Goal: Task Accomplishment & Management: Use online tool/utility

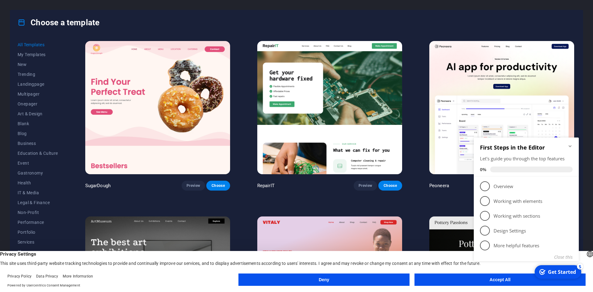
click at [571, 145] on icon "Minimize checklist" at bounding box center [570, 146] width 5 height 5
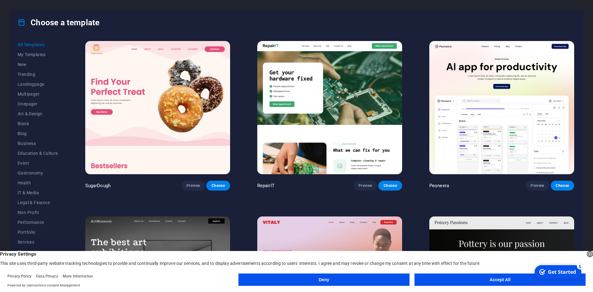
click at [472, 279] on button "Accept All" at bounding box center [499, 280] width 171 height 12
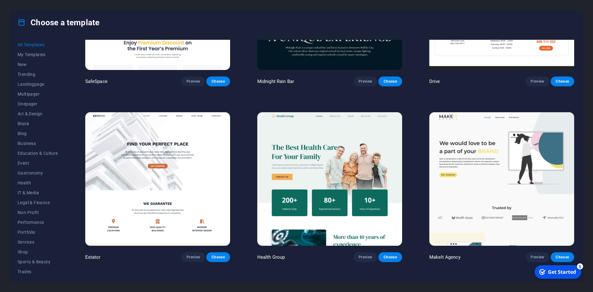
scroll to position [2001, 0]
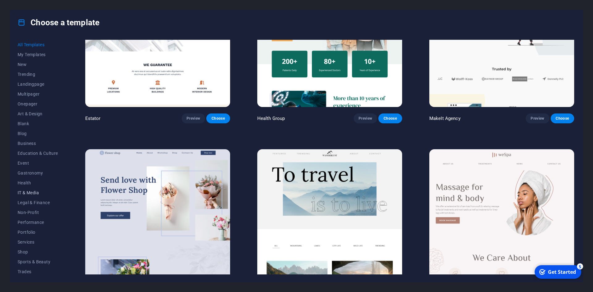
click at [32, 191] on span "IT & Media" at bounding box center [38, 193] width 40 height 5
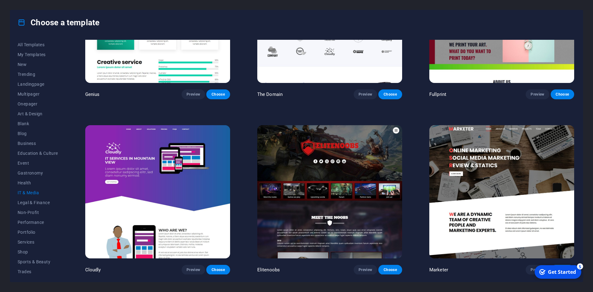
scroll to position [444, 0]
click at [24, 124] on span "Blank" at bounding box center [38, 123] width 40 height 5
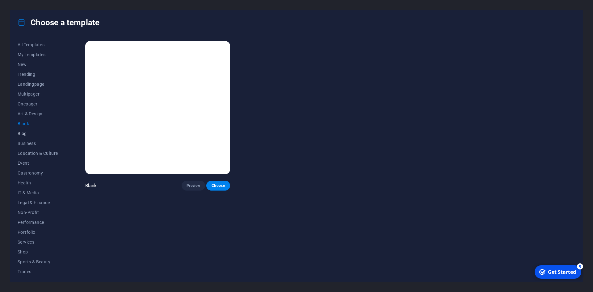
click at [27, 133] on span "Blog" at bounding box center [38, 133] width 40 height 5
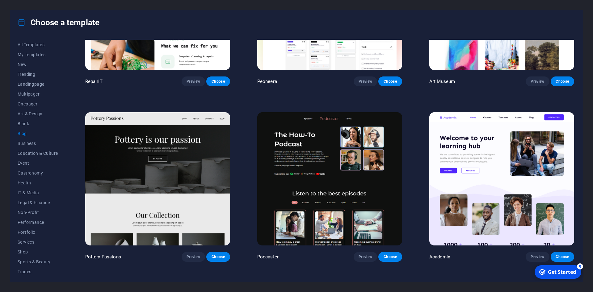
scroll to position [111, 0]
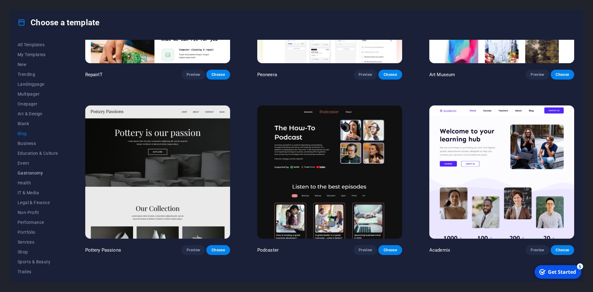
click at [29, 178] on button "Gastronomy" at bounding box center [38, 173] width 40 height 10
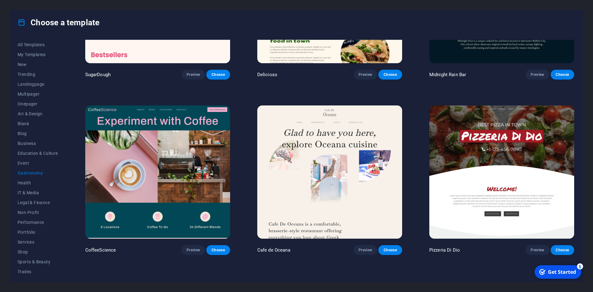
click at [29, 169] on button "Gastronomy" at bounding box center [38, 173] width 40 height 10
click at [28, 163] on span "Event" at bounding box center [38, 163] width 40 height 5
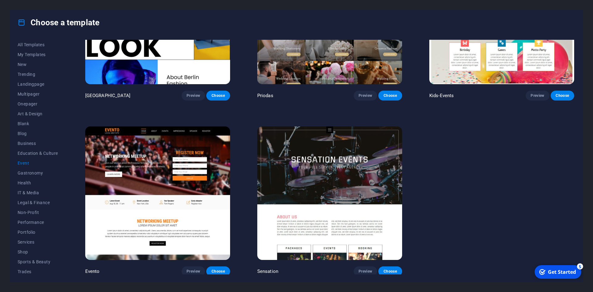
scroll to position [268, 0]
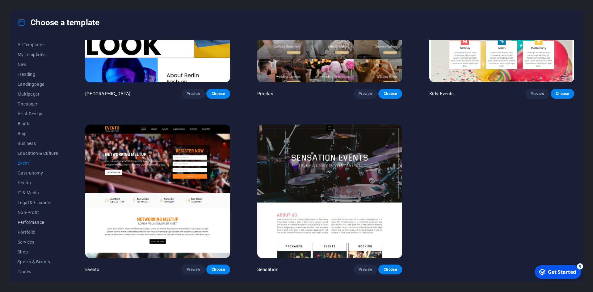
click at [32, 222] on span "Performance" at bounding box center [38, 222] width 40 height 5
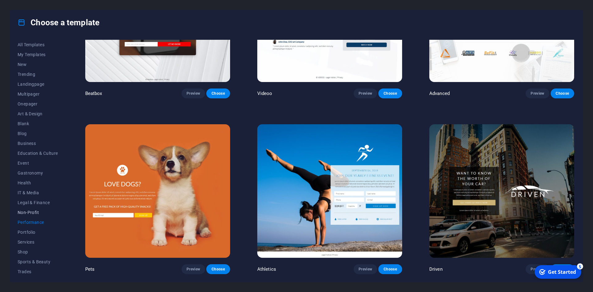
click at [34, 216] on button "Non-Profit" at bounding box center [38, 213] width 40 height 10
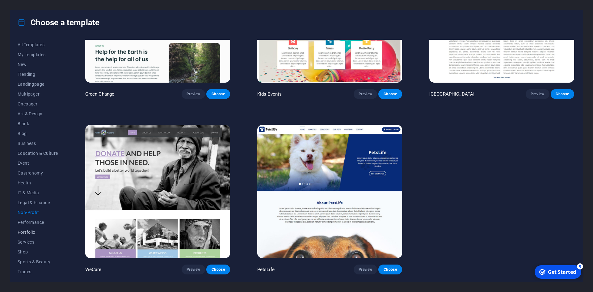
click at [34, 232] on span "Portfolio" at bounding box center [38, 232] width 40 height 5
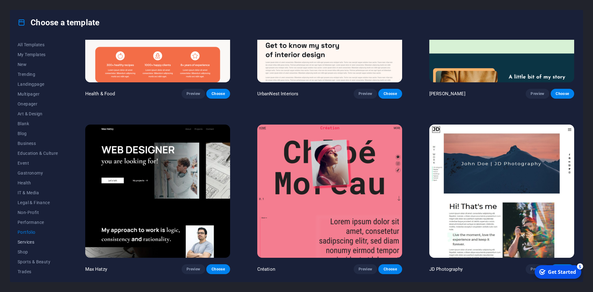
click at [29, 240] on button "Services" at bounding box center [38, 242] width 40 height 10
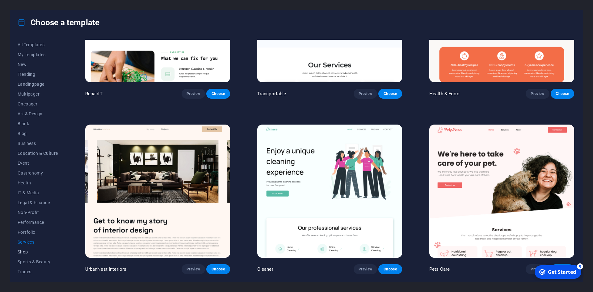
click at [30, 250] on span "Shop" at bounding box center [38, 252] width 40 height 5
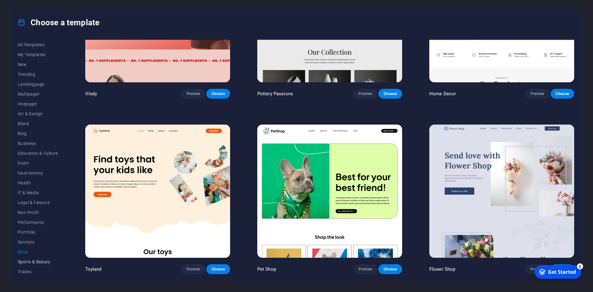
click at [31, 259] on button "Sports & Beauty" at bounding box center [38, 262] width 40 height 10
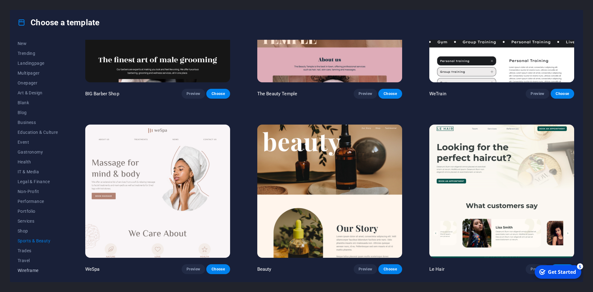
scroll to position [22, 0]
click at [29, 249] on span "Trades" at bounding box center [38, 250] width 40 height 5
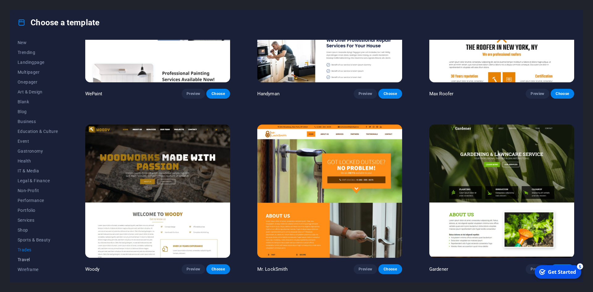
click at [27, 257] on button "Travel" at bounding box center [38, 260] width 40 height 10
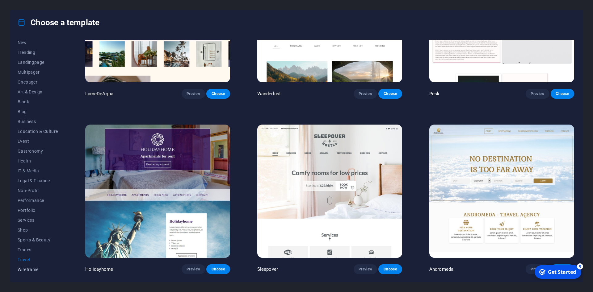
click at [27, 267] on button "Wireframe" at bounding box center [38, 270] width 40 height 10
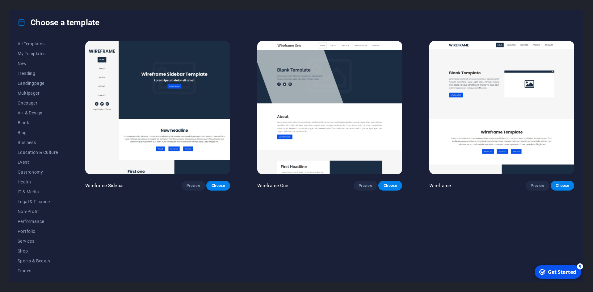
scroll to position [0, 0]
click at [28, 161] on span "Event" at bounding box center [38, 163] width 40 height 5
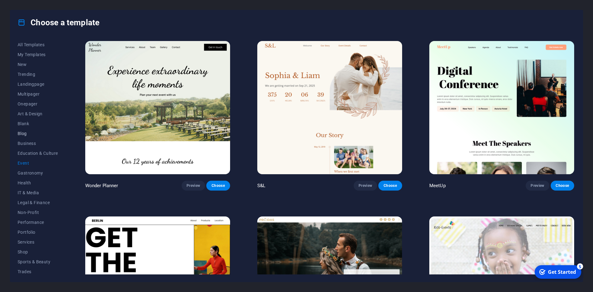
click at [34, 135] on span "Blog" at bounding box center [38, 133] width 40 height 5
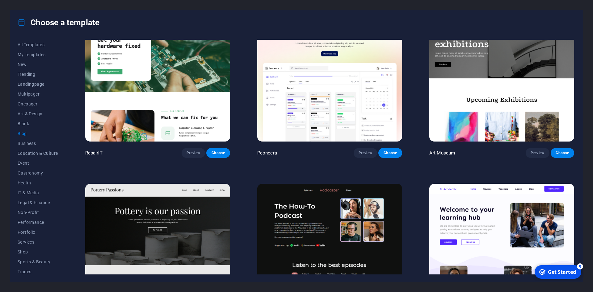
scroll to position [111, 0]
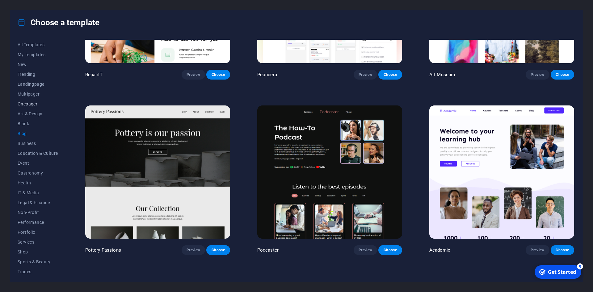
click at [28, 104] on span "Onepager" at bounding box center [38, 104] width 40 height 5
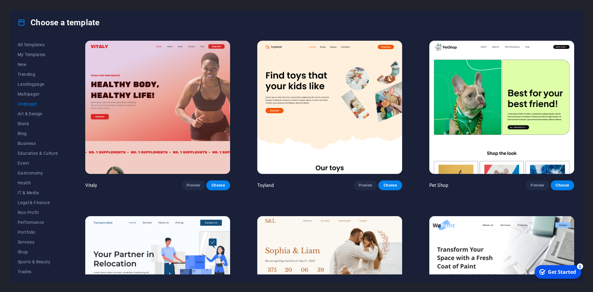
scroll to position [0, 0]
click at [210, 185] on button "Choose" at bounding box center [217, 186] width 23 height 10
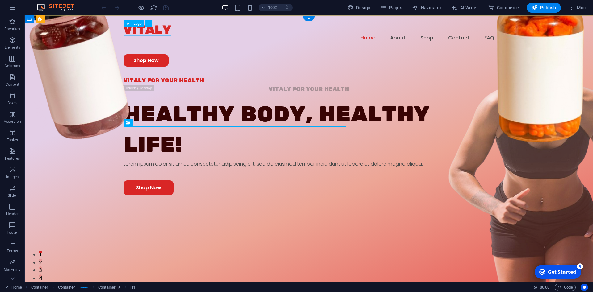
click at [154, 32] on div at bounding box center [309, 29] width 371 height 9
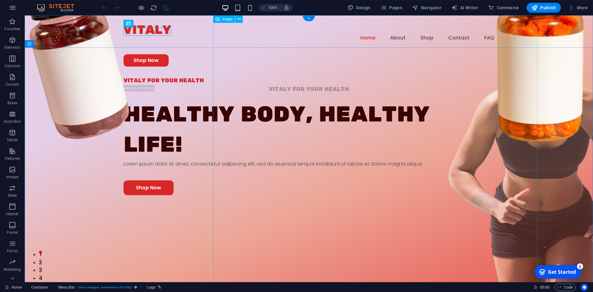
click at [446, 164] on figure at bounding box center [466, 152] width 324 height 418
click at [446, 165] on figure at bounding box center [466, 152] width 324 height 418
select select "px"
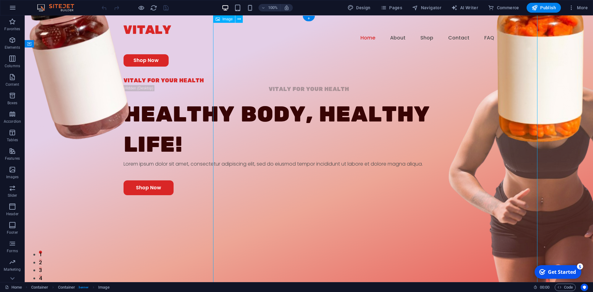
select select "px"
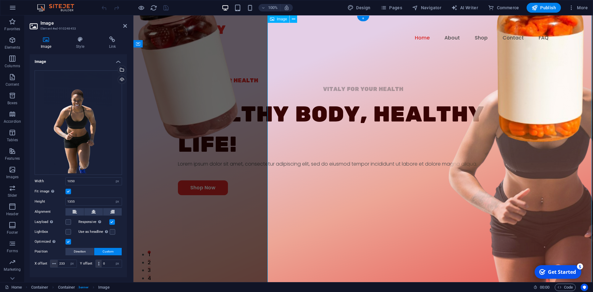
click at [466, 167] on figure at bounding box center [466, 152] width 324 height 418
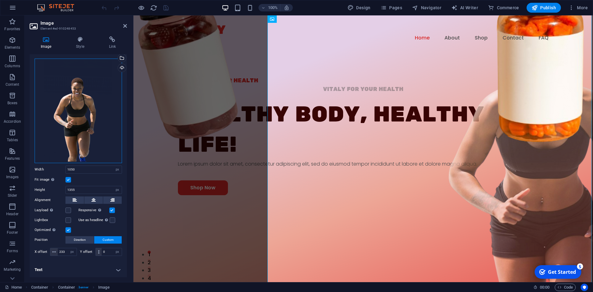
click at [74, 111] on div "Drag files here, click to choose files or select files from Files or our free s…" at bounding box center [78, 111] width 87 height 105
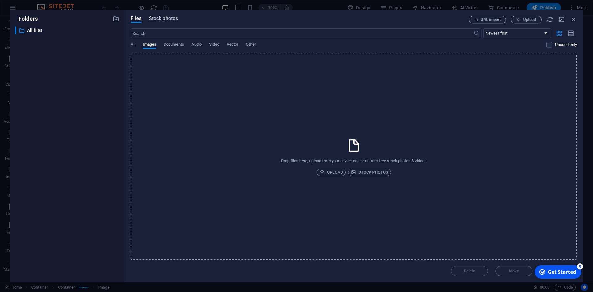
click at [161, 20] on span "Stock photos" at bounding box center [163, 18] width 29 height 7
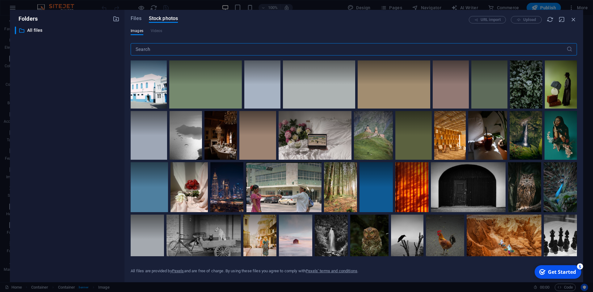
click at [188, 49] on input "text" at bounding box center [349, 49] width 436 height 12
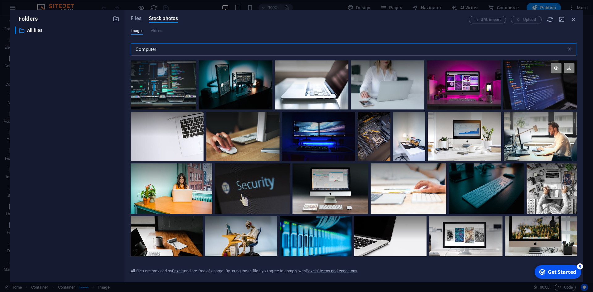
type input "Computer"
click at [534, 77] on div at bounding box center [540, 73] width 74 height 25
click at [547, 270] on div "checkmark Get Started 5" at bounding box center [557, 272] width 37 height 7
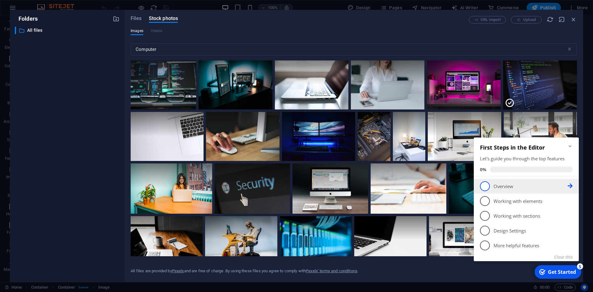
click at [488, 187] on span "1" at bounding box center [485, 187] width 10 height 10
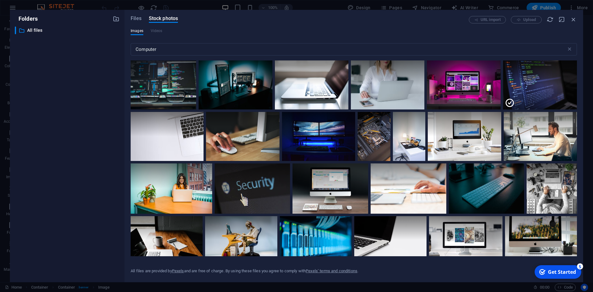
click at [576, 276] on div "Get Started" at bounding box center [562, 272] width 28 height 7
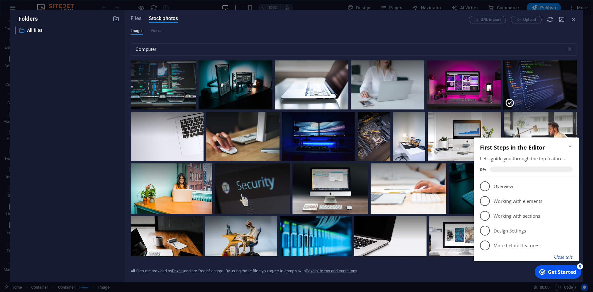
click at [566, 258] on button "Close this" at bounding box center [563, 257] width 19 height 6
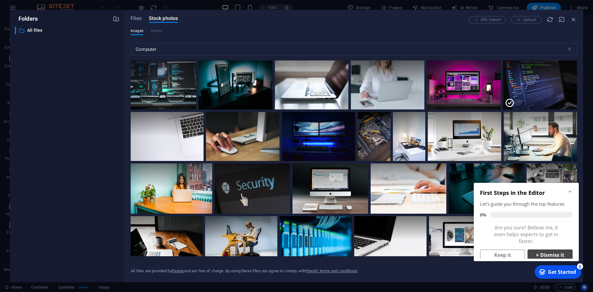
click at [547, 253] on link "× Dismiss it" at bounding box center [549, 255] width 45 height 11
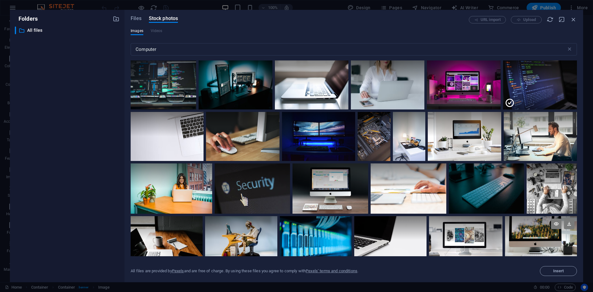
scroll to position [0, 0]
click at [554, 270] on span "Insert" at bounding box center [558, 272] width 11 height 4
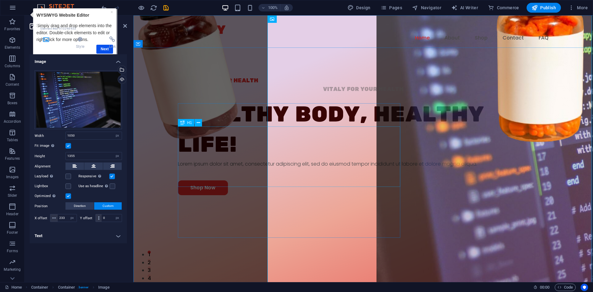
click at [305, 136] on div "Healthy Body, Healthy life!" at bounding box center [363, 130] width 371 height 61
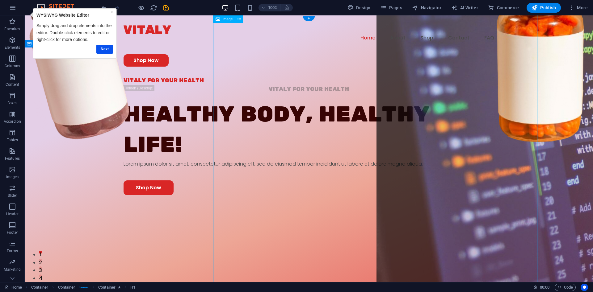
drag, startPoint x: 453, startPoint y: 128, endPoint x: 508, endPoint y: 124, distance: 55.1
click at [508, 124] on figure at bounding box center [466, 152] width 324 height 418
click at [398, 105] on figure at bounding box center [466, 152] width 324 height 418
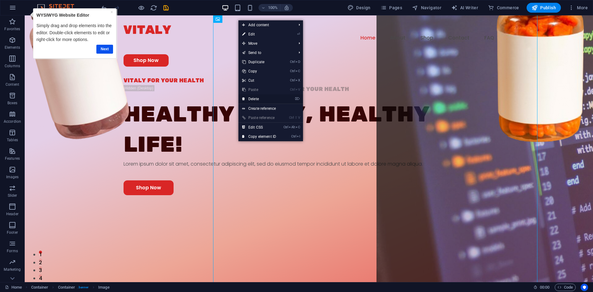
click at [266, 99] on link "⌦ Delete" at bounding box center [258, 98] width 41 height 9
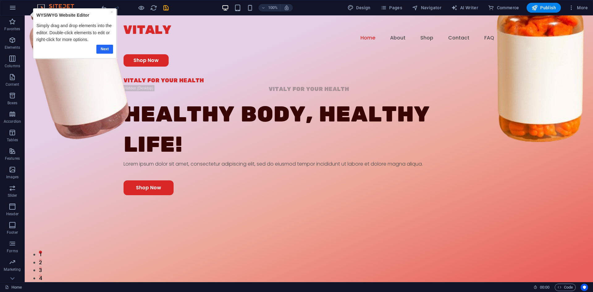
click at [102, 48] on link "Next" at bounding box center [104, 49] width 17 height 9
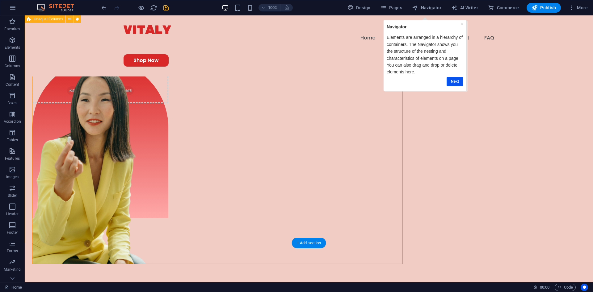
scroll to position [283, 0]
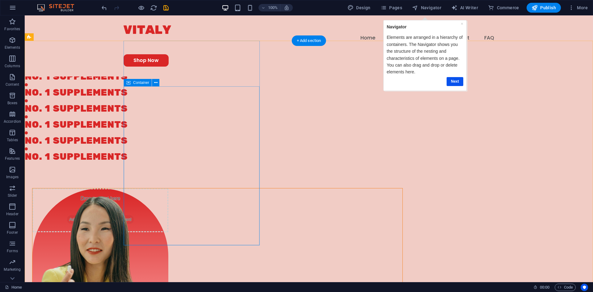
click at [168, 189] on div "Drop content here or Add elements Paste clipboard" at bounding box center [100, 268] width 136 height 159
click at [157, 83] on icon at bounding box center [155, 83] width 3 height 6
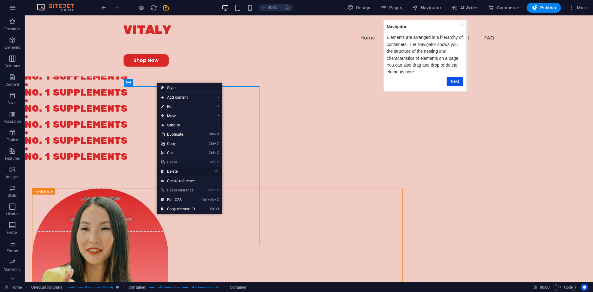
click at [175, 169] on link "⌦ Delete" at bounding box center [177, 171] width 41 height 9
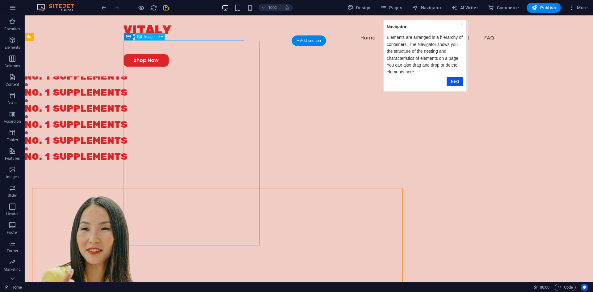
click at [153, 189] on figure at bounding box center [92, 291] width 120 height 205
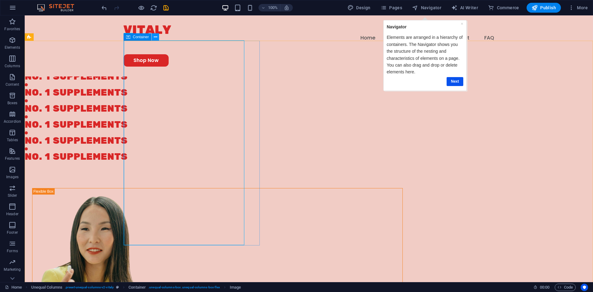
click at [153, 38] on button at bounding box center [155, 36] width 7 height 7
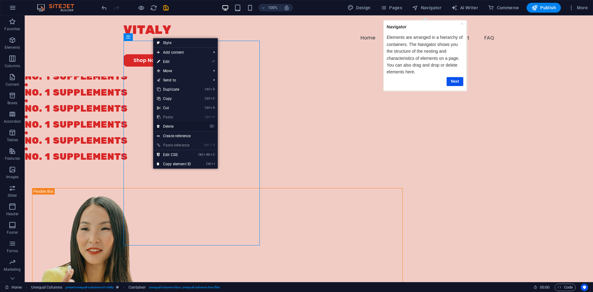
click at [174, 125] on link "⌦ Delete" at bounding box center [173, 126] width 41 height 9
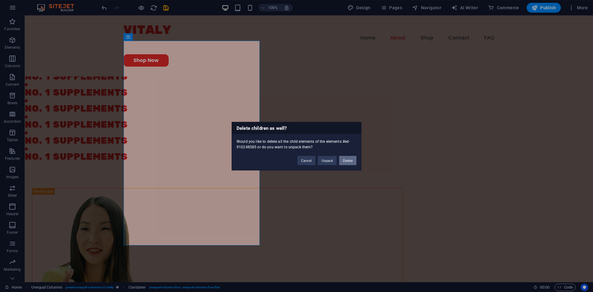
click at [346, 162] on button "Delete" at bounding box center [347, 160] width 17 height 9
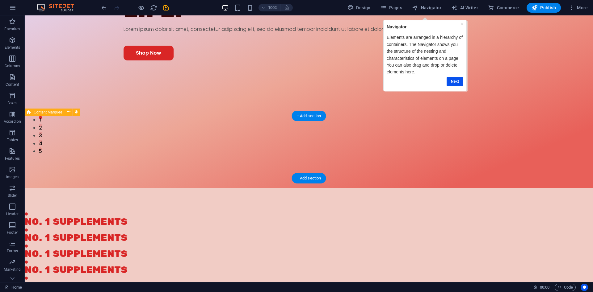
scroll to position [126, 0]
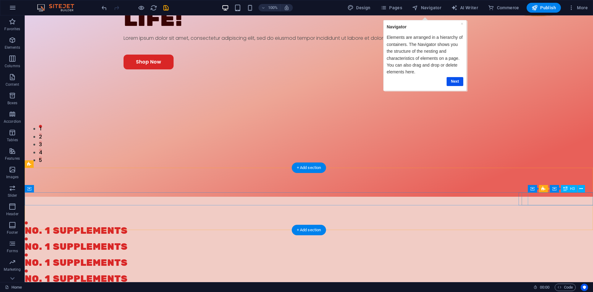
click at [592, 225] on div "No. 1 supplements" at bounding box center [592, 231] width 0 height 13
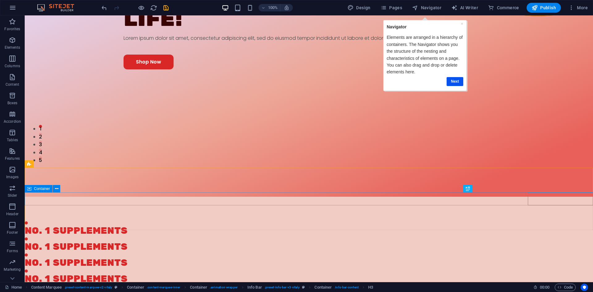
click at [37, 187] on span "Container" at bounding box center [42, 189] width 16 height 4
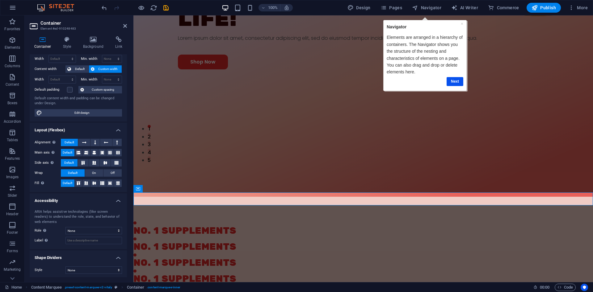
scroll to position [27, 0]
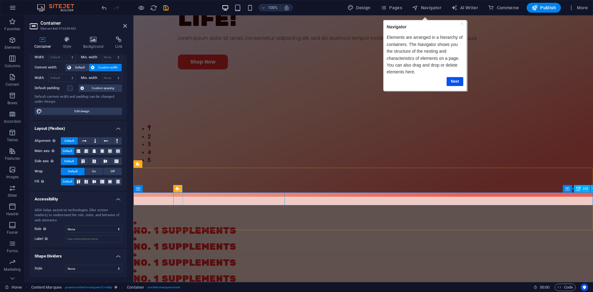
click at [583, 225] on div "No. 1 supplements" at bounding box center [585, 231] width 5 height 13
click at [123, 26] on icon at bounding box center [125, 25] width 4 height 5
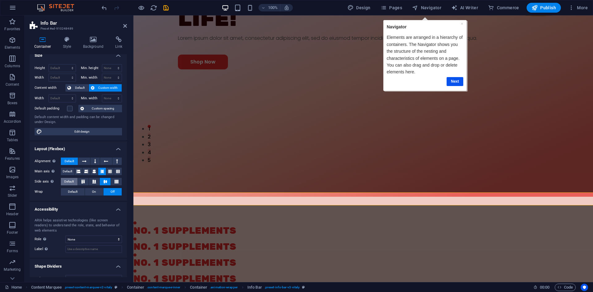
scroll to position [0, 0]
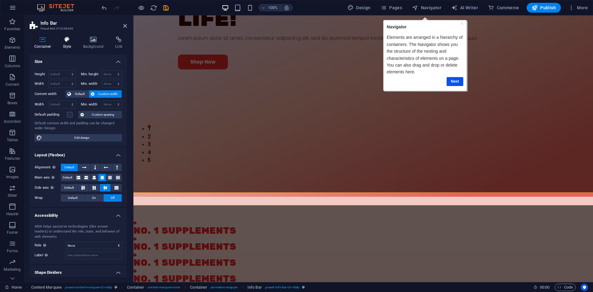
click at [76, 40] on h4 "Style" at bounding box center [68, 42] width 20 height 13
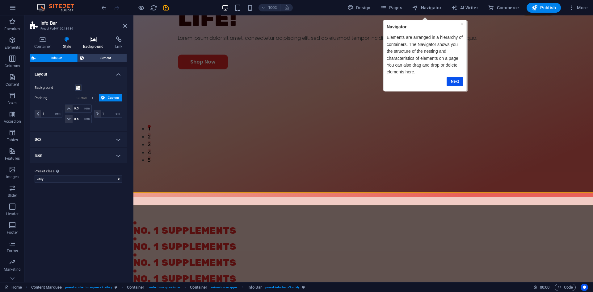
click at [89, 40] on icon at bounding box center [93, 39] width 30 height 6
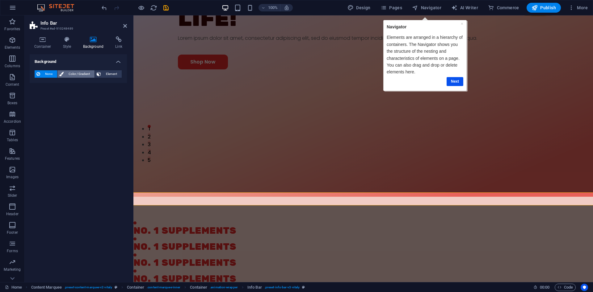
click at [77, 74] on span "Color / Gradient" at bounding box center [78, 73] width 27 height 7
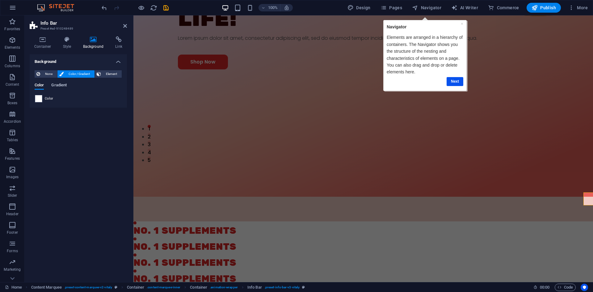
click at [57, 86] on span "Gradient" at bounding box center [58, 86] width 15 height 9
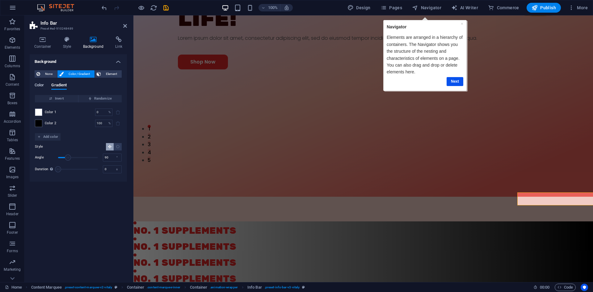
click at [44, 86] on span "Color" at bounding box center [39, 86] width 9 height 9
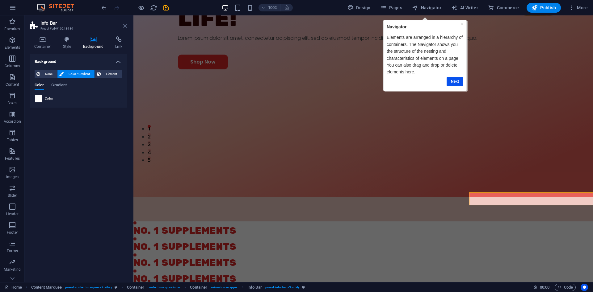
click at [124, 27] on icon at bounding box center [125, 25] width 4 height 5
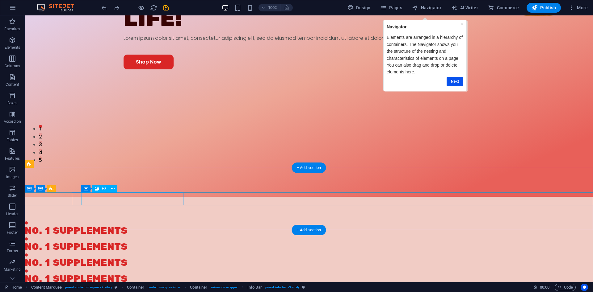
click at [589, 273] on div "No. 1 supplements" at bounding box center [589, 279] width 0 height 13
click at [96, 187] on div "H3" at bounding box center [98, 188] width 16 height 7
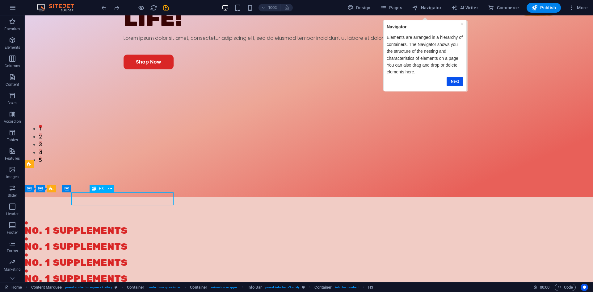
click at [96, 187] on div "H3" at bounding box center [98, 188] width 16 height 7
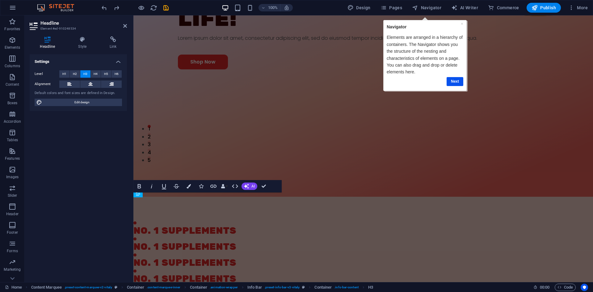
click at [101, 98] on div "Level H1 H2 H3 H4 H5 H6 Alignment Default colors and font sizes are defined in …" at bounding box center [78, 88] width 97 height 46
click at [101, 99] on span "Edit design" at bounding box center [82, 102] width 76 height 7
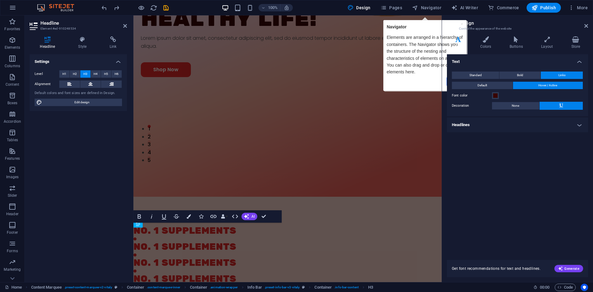
scroll to position [96, 0]
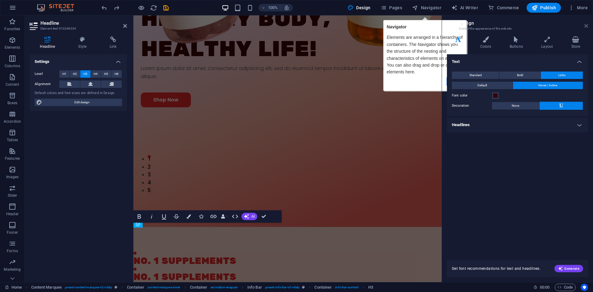
click at [584, 24] on icon at bounding box center [586, 25] width 4 height 5
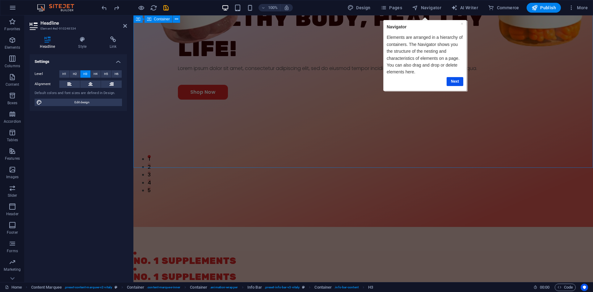
scroll to position [126, 0]
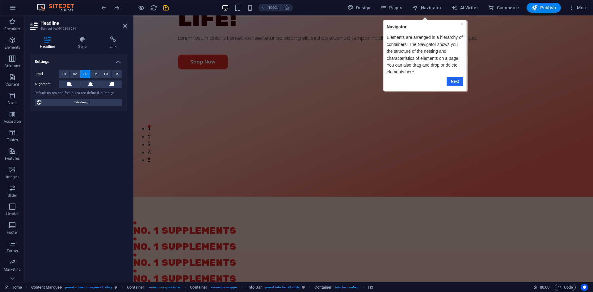
click at [460, 85] on link "Next" at bounding box center [454, 81] width 17 height 9
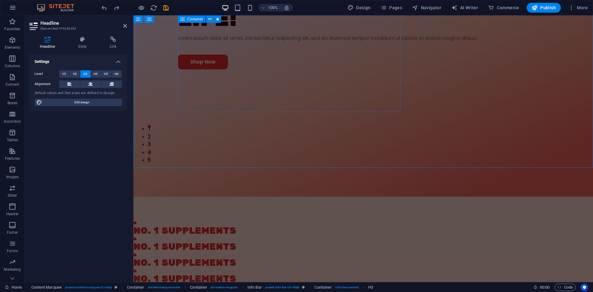
scroll to position [0, 0]
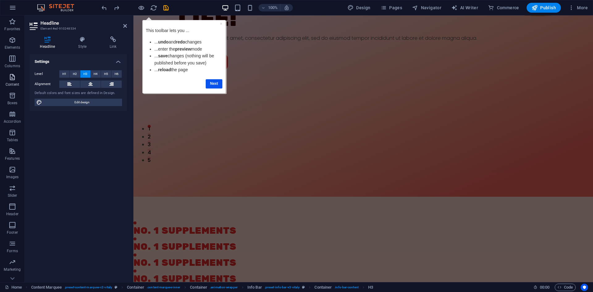
click at [18, 78] on span "Content" at bounding box center [12, 80] width 25 height 15
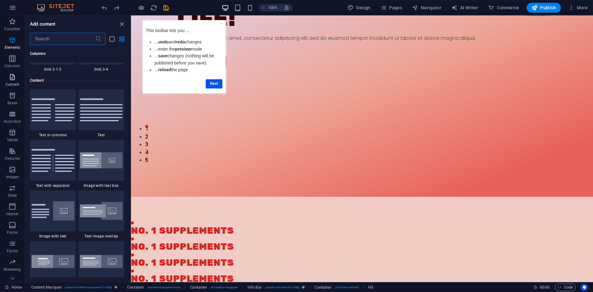
scroll to position [1080, 0]
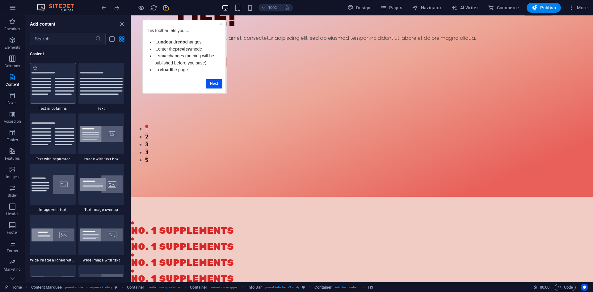
click at [54, 94] on img at bounding box center [52, 83] width 43 height 23
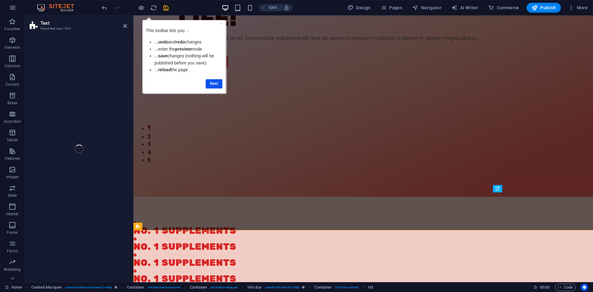
select select "rem"
select select "px"
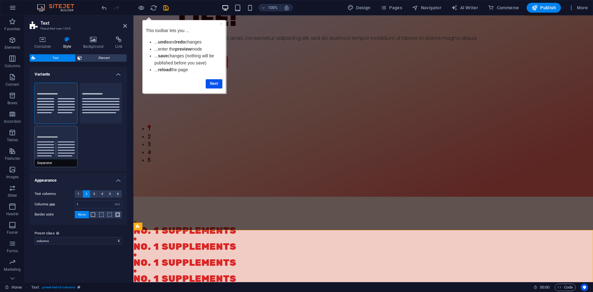
click at [57, 147] on button "Separator" at bounding box center [56, 146] width 43 height 41
type input "4"
click at [123, 28] on header "Text Preset #ed-new-1343" at bounding box center [78, 23] width 97 height 16
click at [126, 27] on icon at bounding box center [125, 25] width 4 height 5
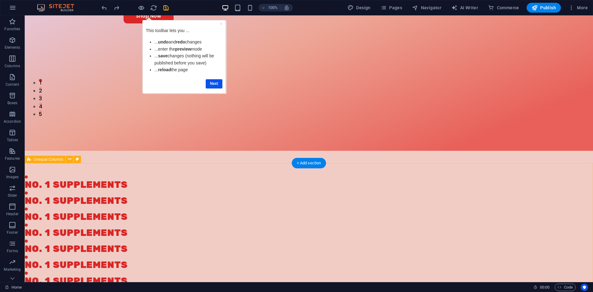
scroll to position [157, 0]
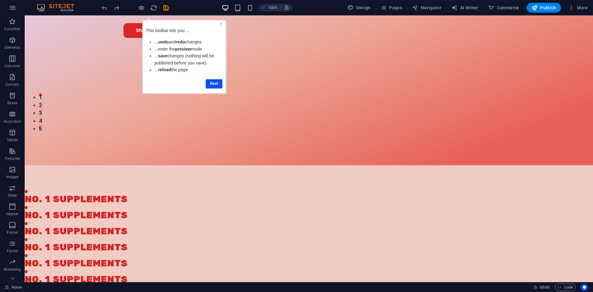
click at [222, 24] on link "×" at bounding box center [221, 23] width 2 height 5
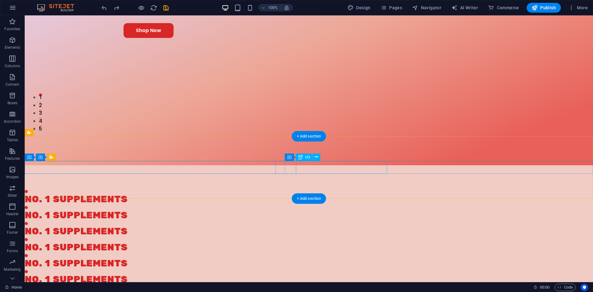
scroll to position [0, 0]
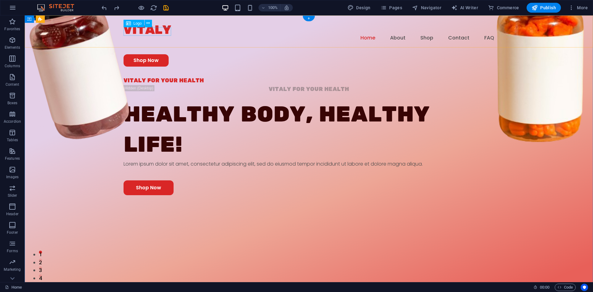
click at [155, 31] on div at bounding box center [309, 29] width 371 height 9
click at [147, 22] on icon at bounding box center [147, 23] width 3 height 6
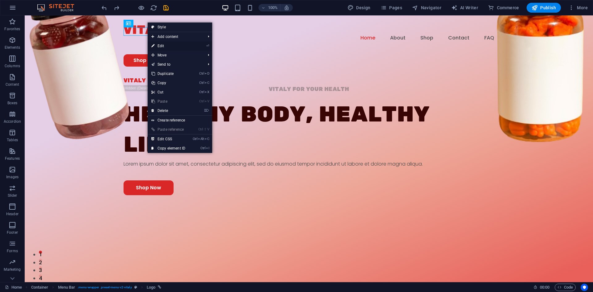
click at [163, 43] on link "⏎ Edit" at bounding box center [168, 45] width 41 height 9
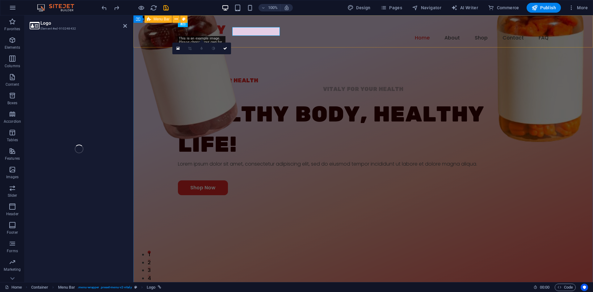
select select "px"
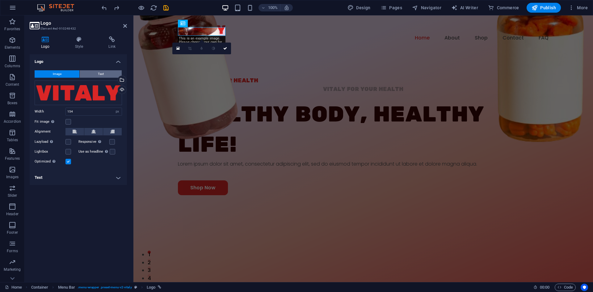
click at [98, 72] on button "Text" at bounding box center [101, 73] width 42 height 7
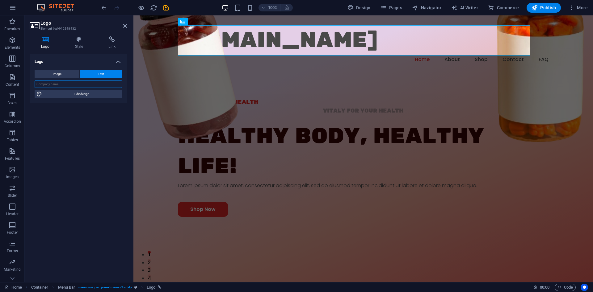
click at [92, 84] on input "text" at bounding box center [78, 84] width 87 height 7
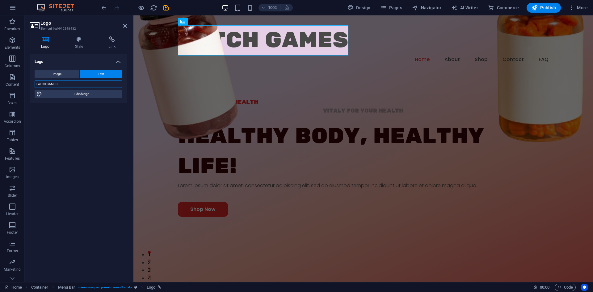
type input "PATCH GAMES"
click at [94, 116] on div "Logo Image Text Drag files here, click to choose files or select files from Fil…" at bounding box center [78, 165] width 97 height 223
click at [230, 44] on div "PATCH GAMES" at bounding box center [363, 40] width 371 height 30
click at [90, 94] on span "Edit design" at bounding box center [82, 93] width 76 height 7
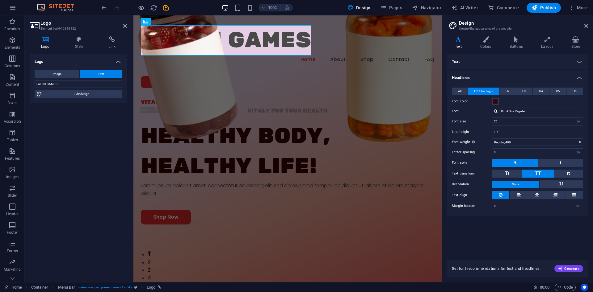
click at [555, 234] on div "Text Standard Bold Links Font color Font Poppins Font size 16 rem px Line heigh…" at bounding box center [517, 153] width 141 height 199
drag, startPoint x: 587, startPoint y: 26, endPoint x: 454, endPoint y: 11, distance: 134.2
click at [587, 26] on icon at bounding box center [586, 25] width 4 height 5
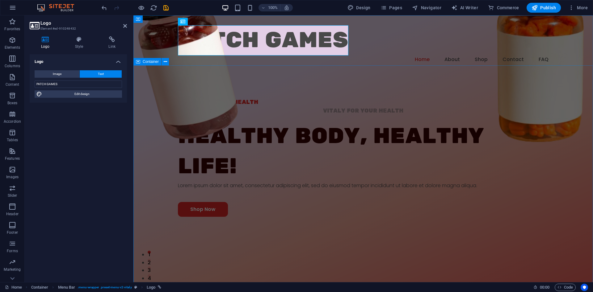
click at [397, 98] on div "VITALY FOR YOUR HEALTH VITALY FOR YOUR HEALTH Healthy Body, Healthy life! Lorem…" at bounding box center [362, 221] width 459 height 246
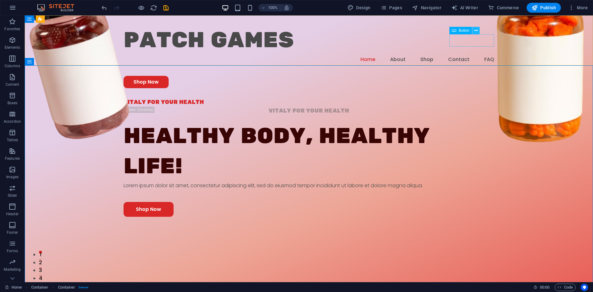
click at [473, 31] on button at bounding box center [475, 30] width 7 height 7
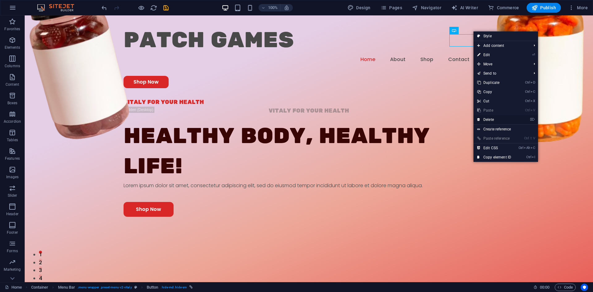
click at [497, 118] on link "⌦ Delete" at bounding box center [493, 119] width 41 height 9
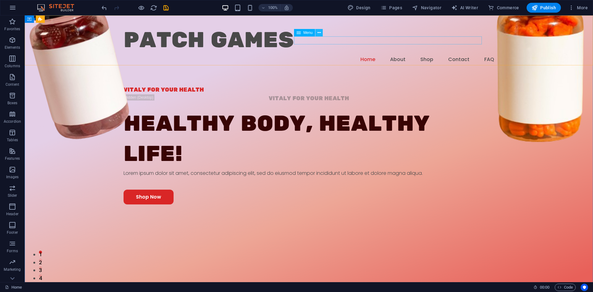
click at [318, 33] on icon at bounding box center [318, 33] width 3 height 6
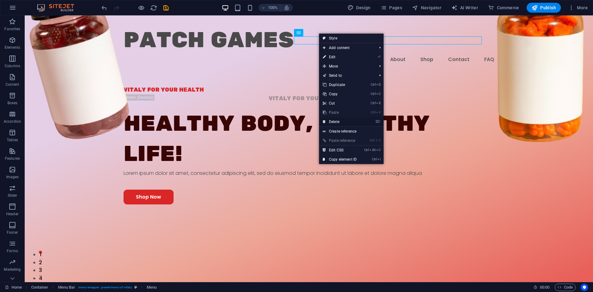
click at [335, 122] on link "⌦ Delete" at bounding box center [339, 121] width 41 height 9
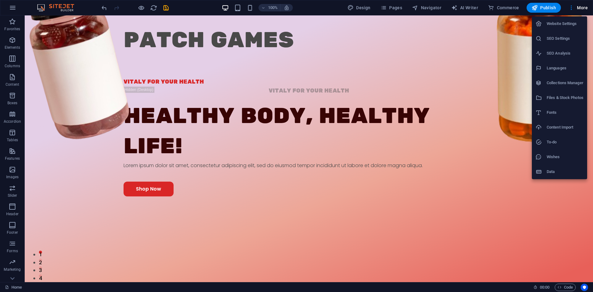
click at [581, 6] on div at bounding box center [296, 146] width 593 height 292
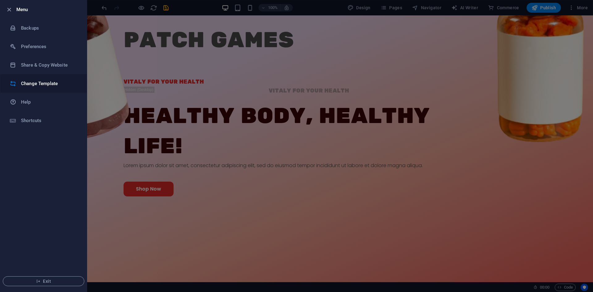
click at [42, 80] on li "Change Template" at bounding box center [43, 83] width 86 height 19
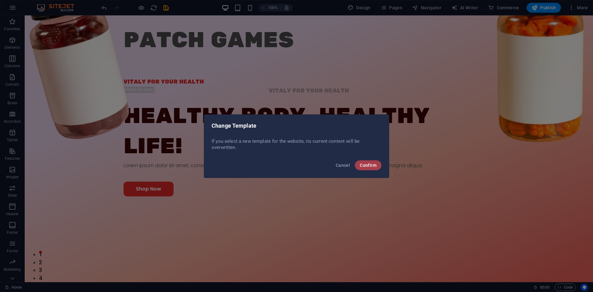
click at [368, 162] on button "Confirm" at bounding box center [368, 166] width 27 height 10
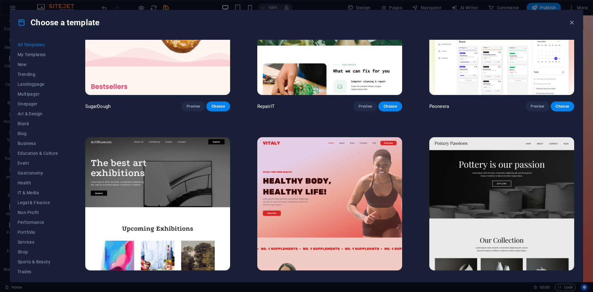
scroll to position [111, 0]
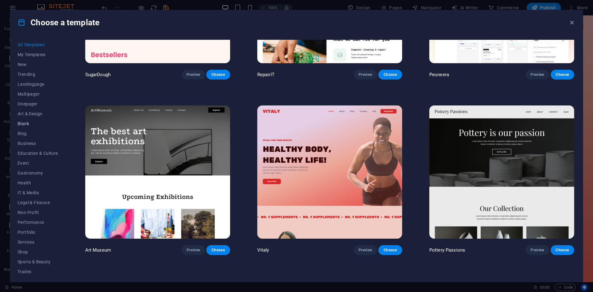
click at [26, 126] on span "Blank" at bounding box center [38, 123] width 40 height 5
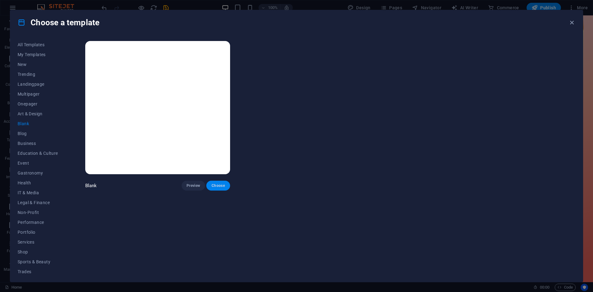
click at [217, 185] on span "Choose" at bounding box center [218, 185] width 14 height 5
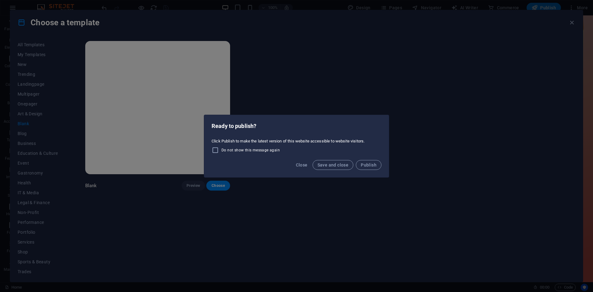
click at [242, 151] on span "Do not show this message again" at bounding box center [250, 150] width 58 height 5
click at [221, 151] on input "Do not show this message again" at bounding box center [217, 150] width 10 height 7
checkbox input "true"
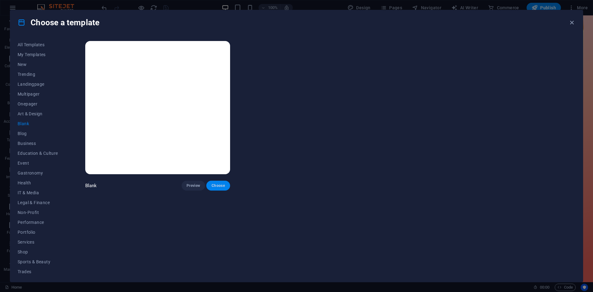
click at [218, 188] on span "Choose" at bounding box center [218, 185] width 14 height 5
click at [214, 187] on span "Choose" at bounding box center [218, 185] width 14 height 5
click at [569, 21] on icon "button" at bounding box center [571, 22] width 7 height 7
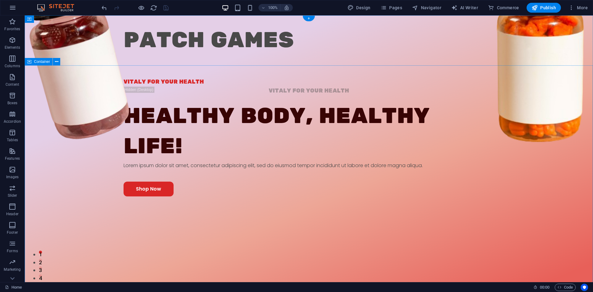
click at [333, 96] on div "VITALY FOR YOUR HEALTH VITALY FOR YOUR HEALTH Healthy Body, Healthy life! Lorem…" at bounding box center [309, 201] width 568 height 246
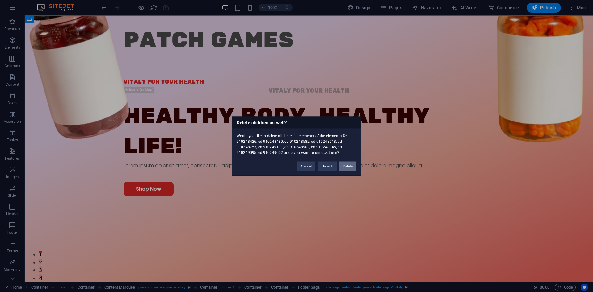
click at [347, 166] on button "Delete" at bounding box center [347, 165] width 17 height 9
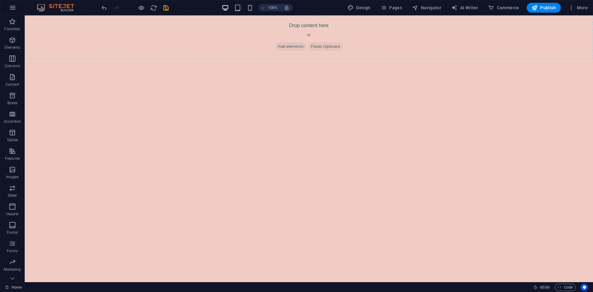
click at [300, 59] on html "Skip to main content Drop content here or Add elements Paste clipboard" at bounding box center [309, 37] width 568 height 44
click at [17, 40] on span "Elements" at bounding box center [12, 43] width 25 height 15
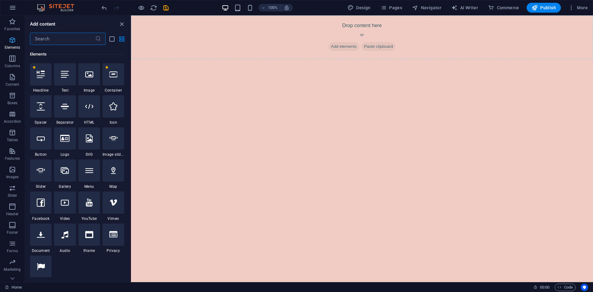
scroll to position [66, 0]
click at [336, 45] on span "Add elements" at bounding box center [344, 46] width 31 height 9
click at [46, 76] on div at bounding box center [41, 74] width 22 height 22
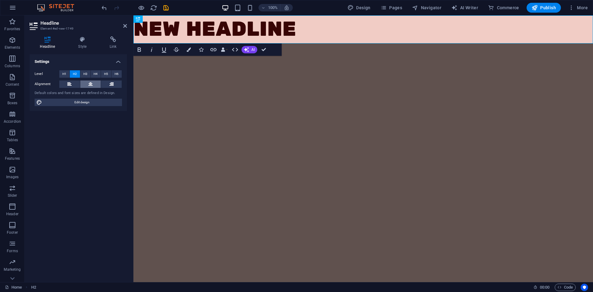
click at [93, 86] on button at bounding box center [90, 84] width 21 height 7
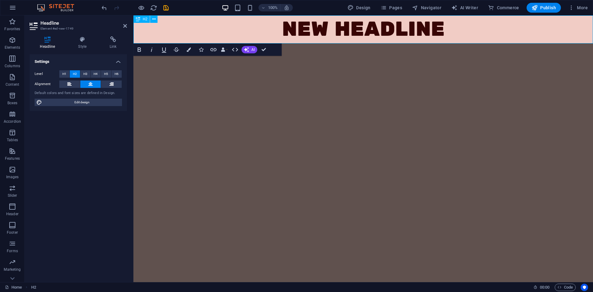
click at [326, 31] on h2 "New headline" at bounding box center [362, 29] width 459 height 28
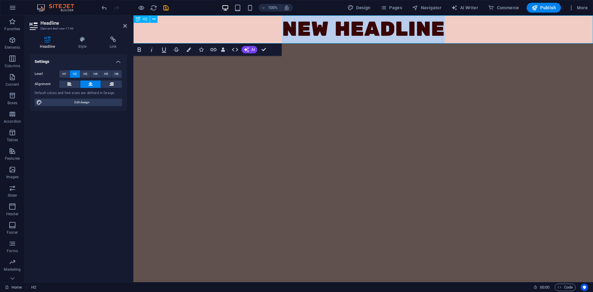
drag, startPoint x: 445, startPoint y: 25, endPoint x: 288, endPoint y: 24, distance: 156.5
click at [288, 24] on h2 "New headline" at bounding box center [362, 29] width 459 height 28
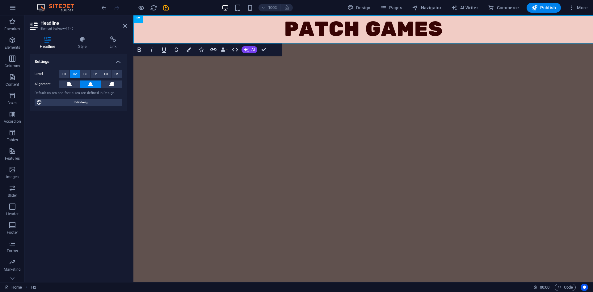
click at [294, 44] on html "Skip to main content PATCH GAMES" at bounding box center [362, 29] width 459 height 28
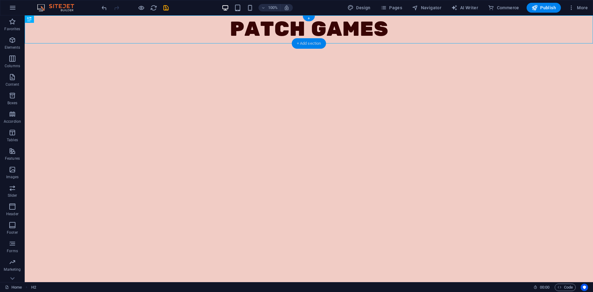
click at [303, 45] on div "+ Add section" at bounding box center [309, 43] width 34 height 10
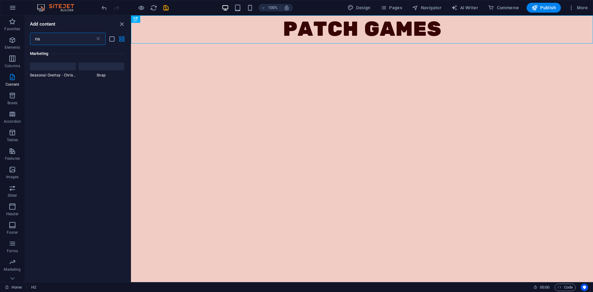
scroll to position [0, 0]
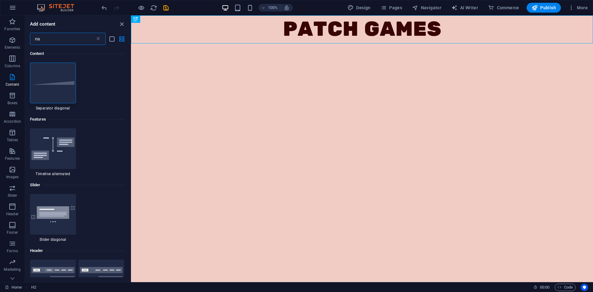
type input "nav"
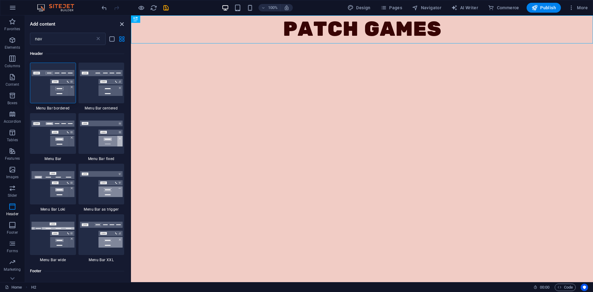
click at [120, 21] on icon "close panel" at bounding box center [121, 24] width 7 height 7
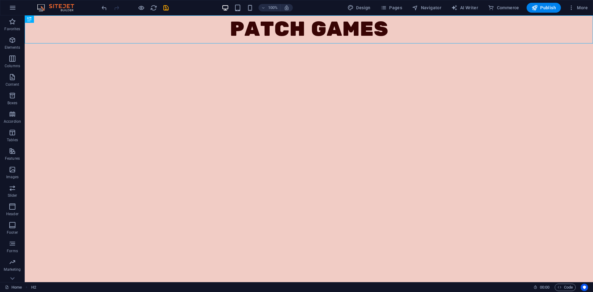
click at [265, 44] on html "Skip to main content PATCH GAMES" at bounding box center [309, 29] width 568 height 28
click at [11, 212] on p "Header" at bounding box center [12, 214] width 12 height 5
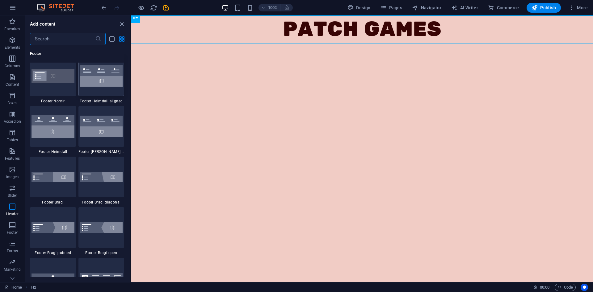
scroll to position [4148, 0]
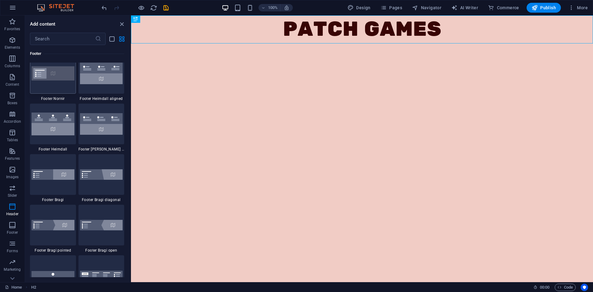
click at [61, 80] on img at bounding box center [52, 73] width 43 height 14
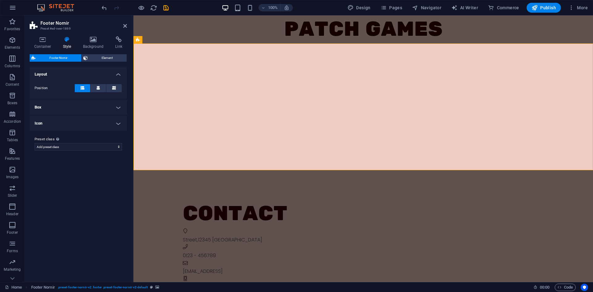
click at [362, 192] on html "Skip to main content PATCH GAMES Contact Street , 12345 Berlin 0123 - 456789 64…" at bounding box center [362, 171] width 459 height 313
click at [401, 130] on div at bounding box center [362, 107] width 459 height 127
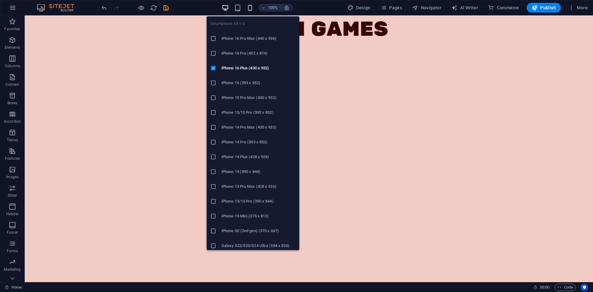
click at [251, 6] on icon "button" at bounding box center [249, 7] width 7 height 7
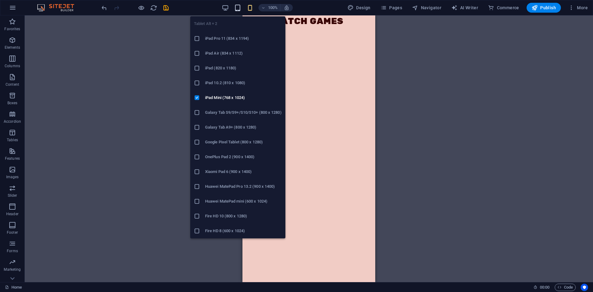
click at [241, 10] on icon "button" at bounding box center [237, 7] width 7 height 7
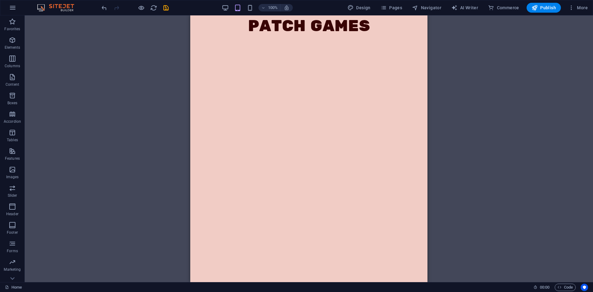
click at [230, 6] on div "100%" at bounding box center [256, 8] width 71 height 10
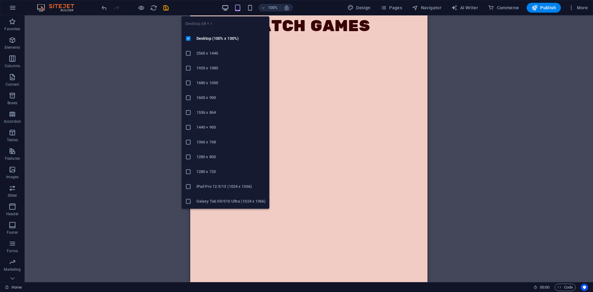
click at [229, 7] on icon "button" at bounding box center [225, 7] width 7 height 7
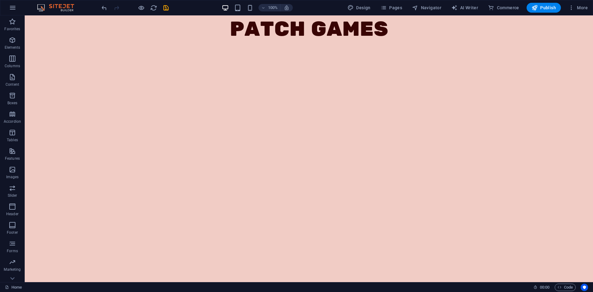
click at [387, 44] on html "Skip to main content PATCH GAMES" at bounding box center [309, 29] width 568 height 28
click at [15, 80] on icon "button" at bounding box center [12, 76] width 7 height 7
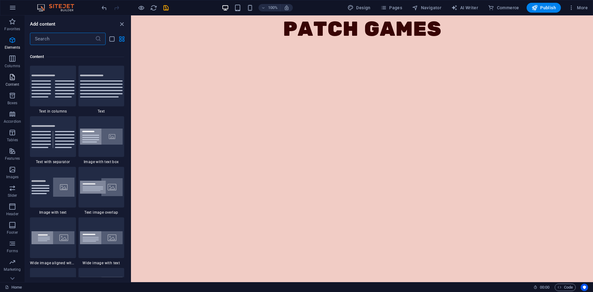
scroll to position [1080, 0]
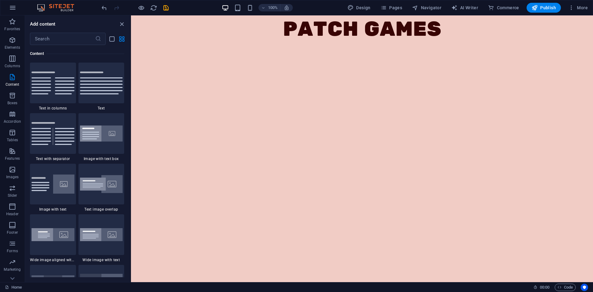
click at [241, 44] on html "Skip to main content PATCH GAMES" at bounding box center [362, 29] width 462 height 28
click at [358, 6] on span "Design" at bounding box center [358, 8] width 23 height 6
select select "px"
select select "400"
select select "px"
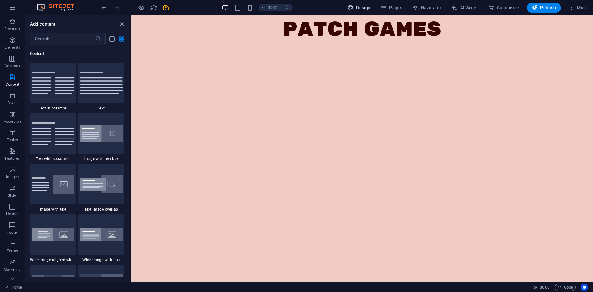
select select "rem"
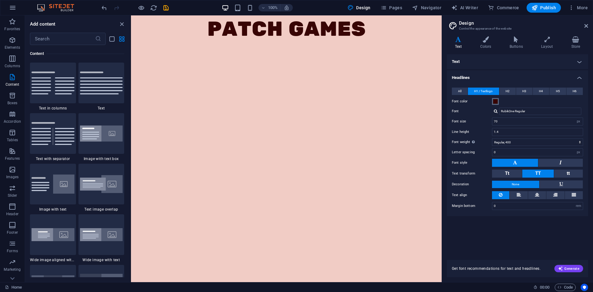
click at [494, 100] on span at bounding box center [495, 101] width 5 height 5
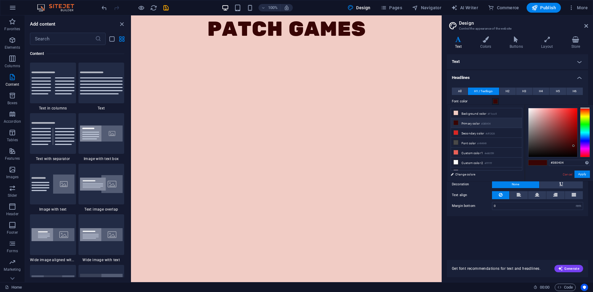
click at [494, 100] on span at bounding box center [495, 101] width 5 height 5
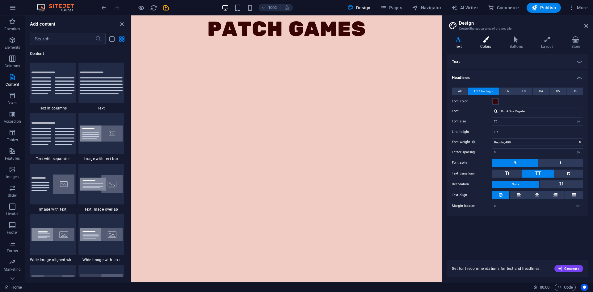
click at [491, 40] on icon at bounding box center [485, 39] width 27 height 6
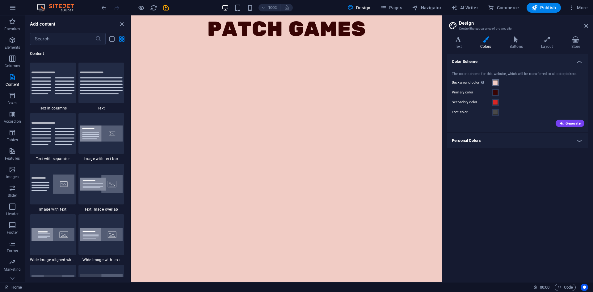
click at [495, 83] on span at bounding box center [495, 82] width 5 height 5
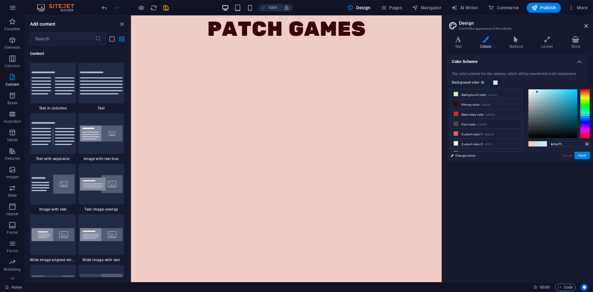
type input "#c5e5f1"
drag, startPoint x: 587, startPoint y: 97, endPoint x: 585, endPoint y: 116, distance: 18.7
click at [585, 116] on div at bounding box center [585, 113] width 10 height 49
click at [584, 154] on button "Apply" at bounding box center [581, 155] width 15 height 7
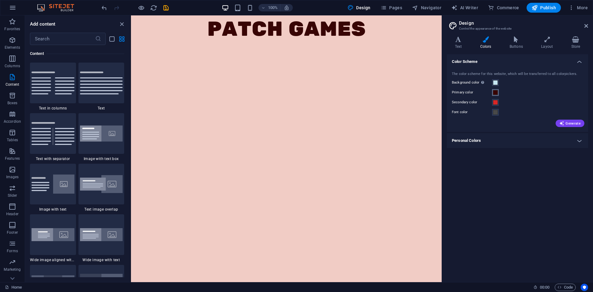
click at [495, 94] on span at bounding box center [495, 92] width 5 height 5
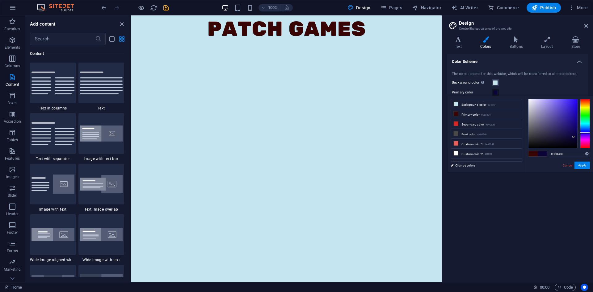
click at [585, 133] on div at bounding box center [585, 123] width 10 height 49
type input "#1600a2"
drag, startPoint x: 575, startPoint y: 113, endPoint x: 577, endPoint y: 117, distance: 4.6
click at [577, 117] on div at bounding box center [552, 123] width 49 height 49
click at [584, 163] on button "Apply" at bounding box center [581, 165] width 15 height 7
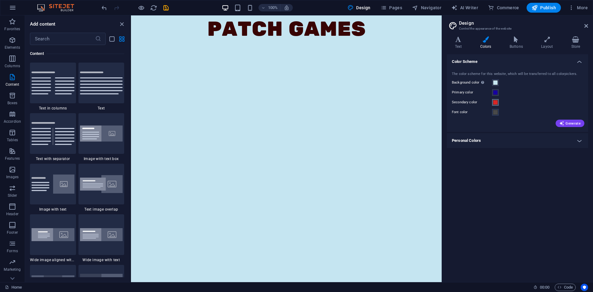
click at [498, 101] on button "Secondary color" at bounding box center [495, 102] width 7 height 7
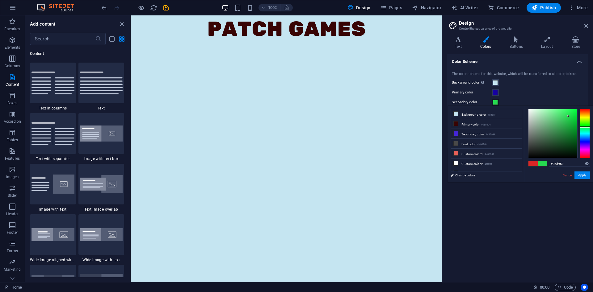
drag, startPoint x: 587, startPoint y: 146, endPoint x: 575, endPoint y: 122, distance: 27.1
click at [583, 127] on div at bounding box center [585, 133] width 10 height 49
type input "#3ee966"
click at [564, 113] on div at bounding box center [552, 133] width 49 height 49
click at [580, 175] on button "Apply" at bounding box center [581, 175] width 15 height 7
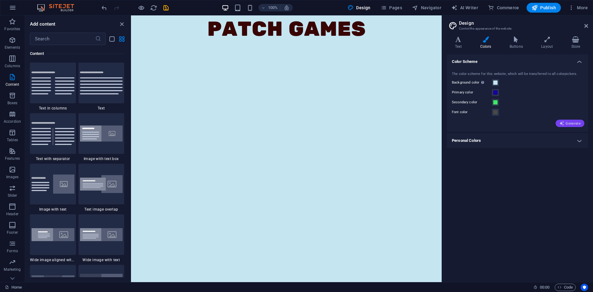
click at [569, 123] on span "Generate" at bounding box center [569, 123] width 21 height 5
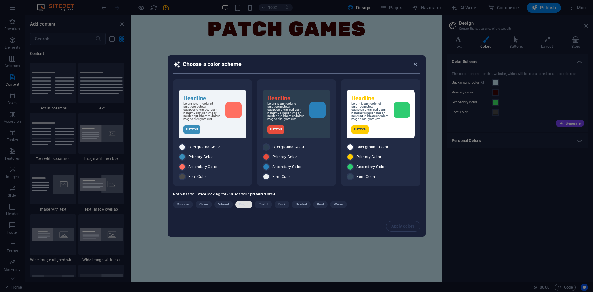
click at [243, 205] on span "Bright" at bounding box center [244, 204] width 10 height 7
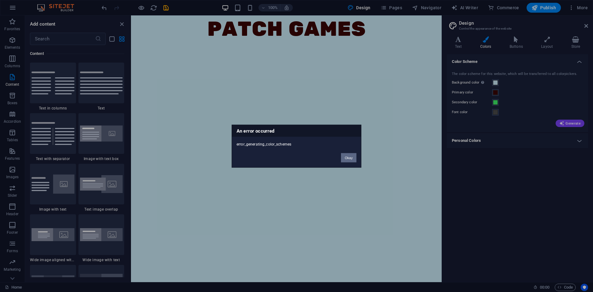
drag, startPoint x: 351, startPoint y: 158, endPoint x: 252, endPoint y: 141, distance: 101.2
click at [351, 158] on button "Okay" at bounding box center [348, 157] width 15 height 9
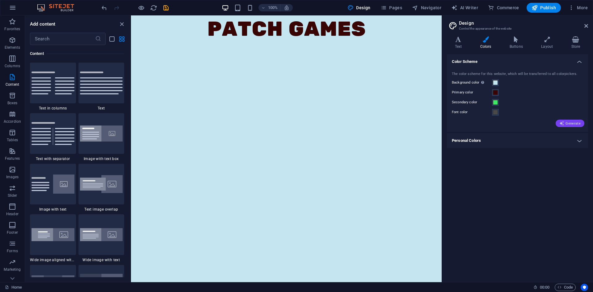
click at [572, 123] on span "Generate" at bounding box center [569, 123] width 21 height 5
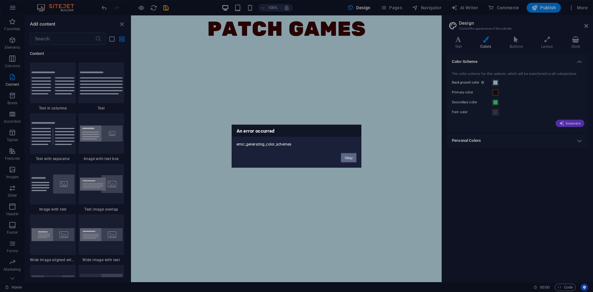
click at [354, 160] on button "Okay" at bounding box center [348, 157] width 15 height 9
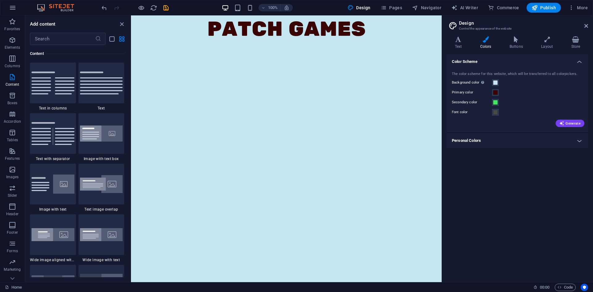
click at [507, 138] on h4 "Personal Colors" at bounding box center [517, 140] width 141 height 15
click at [507, 138] on h4 "Personal Colors" at bounding box center [517, 138] width 141 height 11
click at [495, 93] on span at bounding box center [495, 92] width 5 height 5
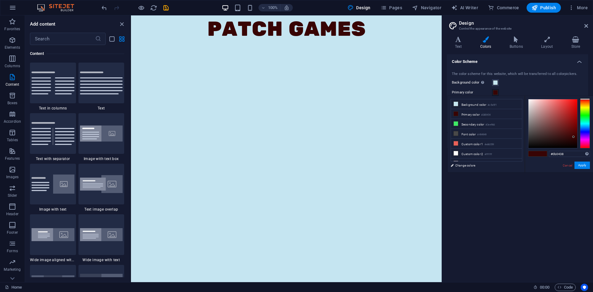
click at [586, 133] on div at bounding box center [585, 123] width 10 height 49
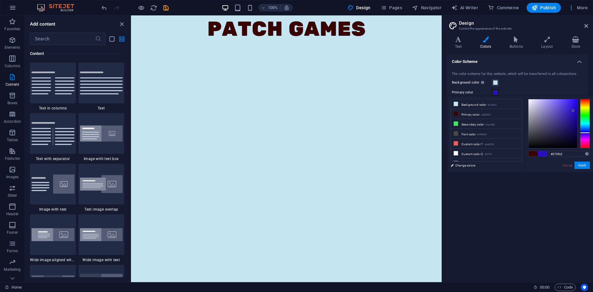
type input "#260ec2"
drag, startPoint x: 573, startPoint y: 116, endPoint x: 573, endPoint y: 111, distance: 5.6
click at [573, 111] on div at bounding box center [552, 123] width 49 height 49
click at [583, 163] on button "Apply" at bounding box center [581, 165] width 15 height 7
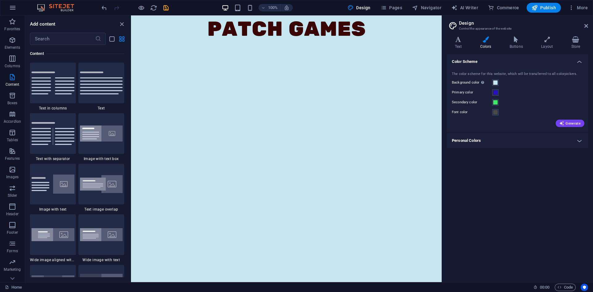
click at [520, 173] on div "Color Scheme The color scheme for this website, which will be transferred to al…" at bounding box center [517, 165] width 141 height 223
click at [460, 42] on icon at bounding box center [458, 39] width 23 height 6
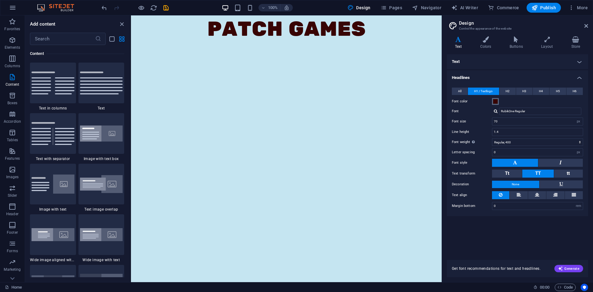
click at [497, 103] on span at bounding box center [495, 101] width 5 height 5
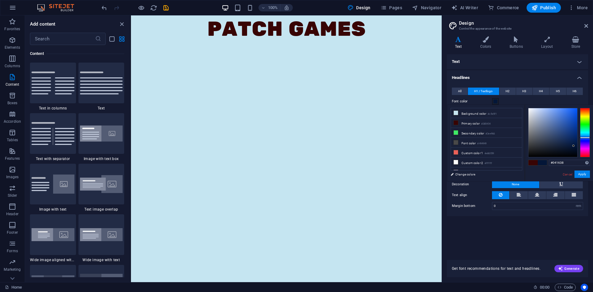
drag, startPoint x: 583, startPoint y: 126, endPoint x: 586, endPoint y: 138, distance: 12.2
click at [586, 138] on div at bounding box center [585, 132] width 10 height 49
type input "#065bff"
drag, startPoint x: 568, startPoint y: 122, endPoint x: 576, endPoint y: 108, distance: 15.9
click at [576, 108] on div at bounding box center [552, 132] width 49 height 49
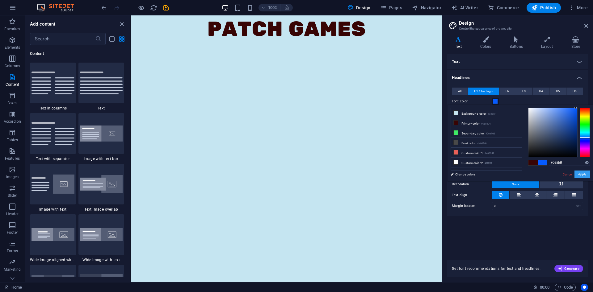
click at [584, 173] on button "Apply" at bounding box center [581, 174] width 15 height 7
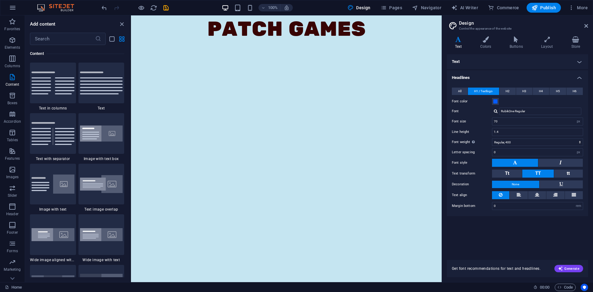
click at [543, 233] on div "Text Standard Bold Links Font color Font Poppins Font size 16 rem px Line heigh…" at bounding box center [517, 153] width 141 height 199
click at [344, 31] on div "PATCH GAMES" at bounding box center [286, 29] width 311 height 28
click at [507, 42] on icon at bounding box center [515, 39] width 29 height 6
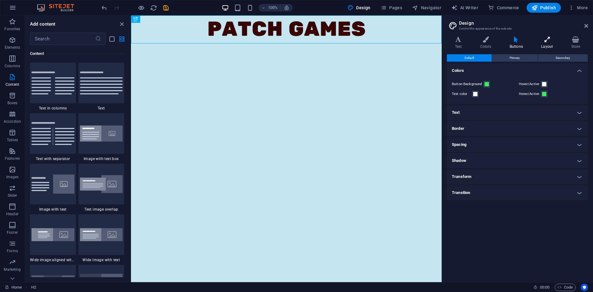
click at [549, 41] on icon at bounding box center [546, 39] width 27 height 6
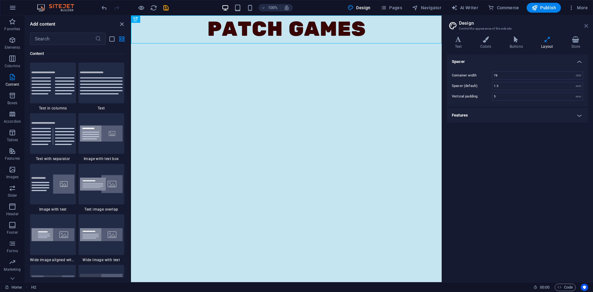
click at [587, 28] on icon at bounding box center [586, 25] width 4 height 5
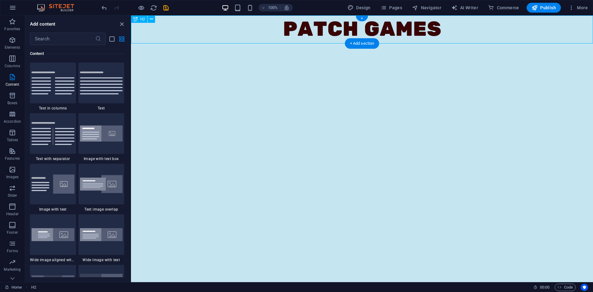
click at [407, 27] on div "PATCH GAMES" at bounding box center [362, 29] width 462 height 28
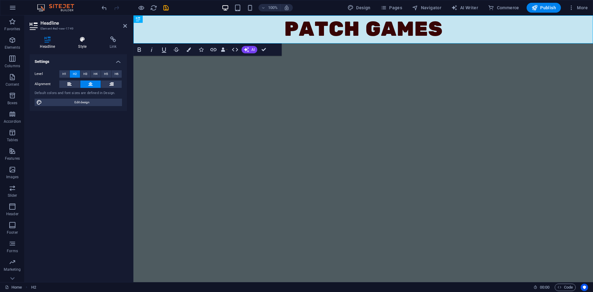
click at [86, 48] on h4 "Style" at bounding box center [83, 42] width 31 height 13
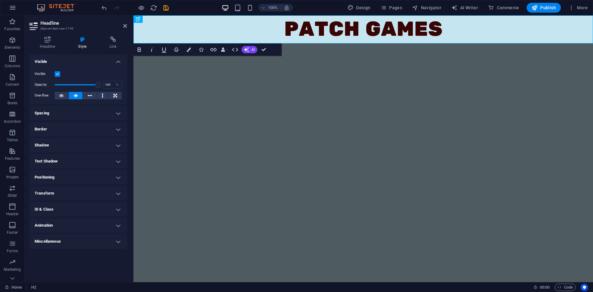
click at [86, 148] on h4 "Shadow" at bounding box center [78, 145] width 97 height 15
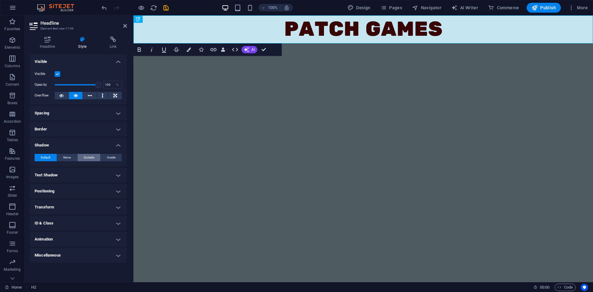
click at [89, 157] on span "Outside" at bounding box center [89, 157] width 10 height 7
type input "2"
type input "4"
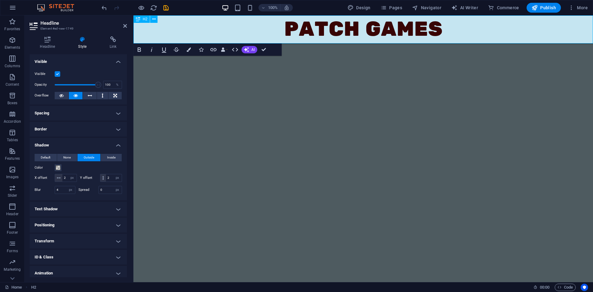
click at [387, 33] on h2 "PATCH GAMES" at bounding box center [362, 29] width 459 height 28
click at [59, 169] on span at bounding box center [58, 168] width 5 height 5
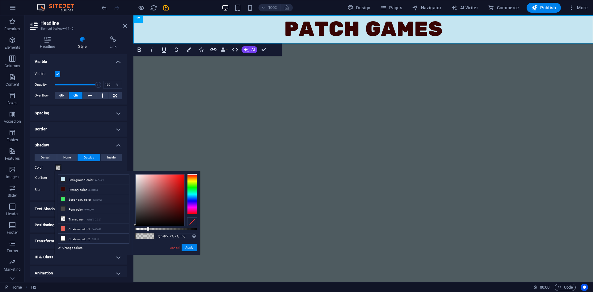
click at [140, 220] on div at bounding box center [160, 200] width 49 height 51
type input "rgba(27, 24, 24, 0.84)"
drag, startPoint x: 165, startPoint y: 229, endPoint x: 187, endPoint y: 227, distance: 22.6
click at [187, 227] on div "rgba(27, 24, 24, 0.84) Supported formats #0852ed rgb(8, 82, 237) rgba(8, 82, 23…" at bounding box center [166, 257] width 68 height 173
click at [186, 249] on button "Apply" at bounding box center [189, 247] width 15 height 7
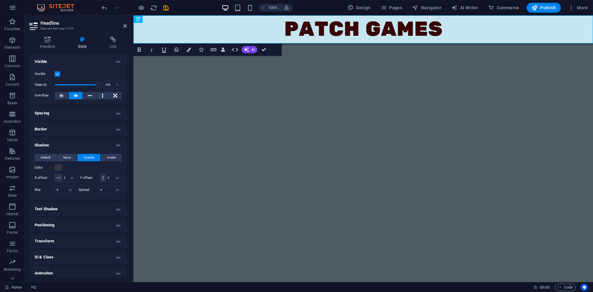
click at [250, 44] on html "Skip to main content PATCH GAMES" at bounding box center [362, 29] width 459 height 28
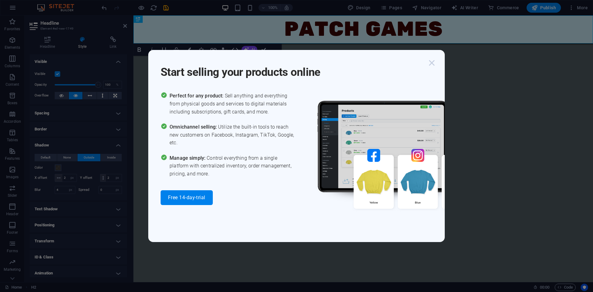
click at [433, 63] on icon "button" at bounding box center [431, 62] width 11 height 11
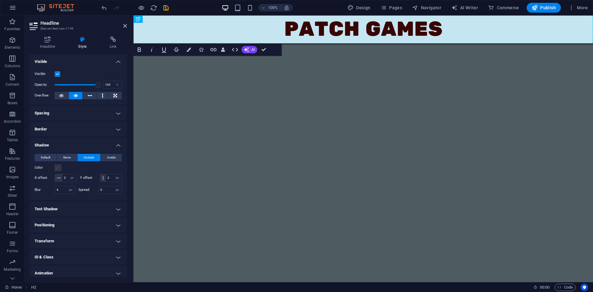
click at [332, 44] on html "Skip to main content PATCH GAMES" at bounding box center [362, 29] width 459 height 28
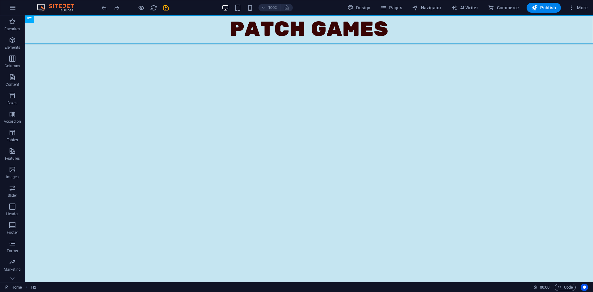
drag, startPoint x: 325, startPoint y: 110, endPoint x: 321, endPoint y: 87, distance: 23.5
click at [325, 44] on html "Skip to main content PATCH GAMES" at bounding box center [309, 29] width 568 height 28
click at [321, 31] on div "PATCH GAMES" at bounding box center [309, 29] width 568 height 28
click at [317, 44] on html "Skip to main content PATCH GAMES" at bounding box center [309, 29] width 568 height 28
click at [182, 44] on html "Skip to main content PATCH GAMES" at bounding box center [309, 29] width 568 height 28
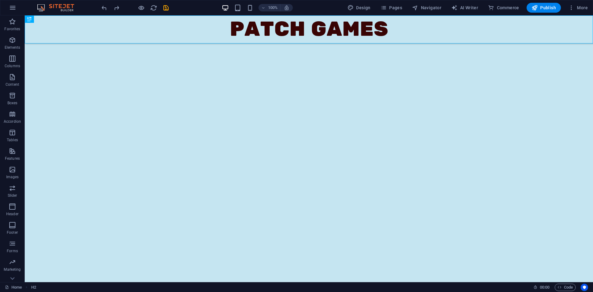
click at [182, 44] on html "Skip to main content PATCH GAMES" at bounding box center [309, 29] width 568 height 28
click at [284, 29] on div "PATCH GAMES" at bounding box center [309, 29] width 568 height 28
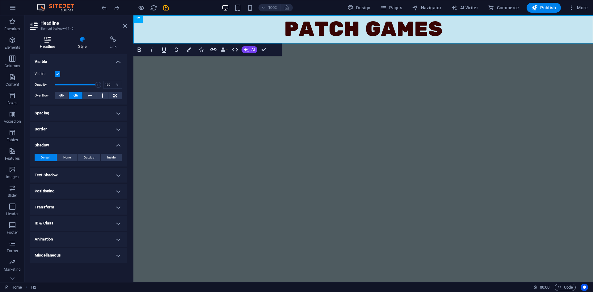
click at [46, 43] on h4 "Headline" at bounding box center [49, 42] width 38 height 13
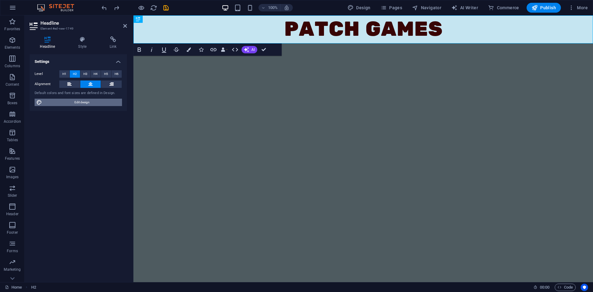
click at [76, 101] on span "Edit design" at bounding box center [82, 102] width 76 height 7
select select "px"
select select "400"
select select "px"
select select "rem"
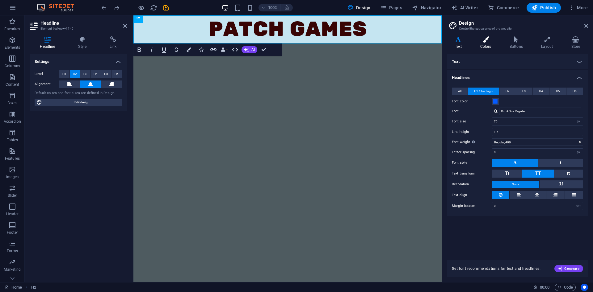
click at [488, 47] on h4 "Colors" at bounding box center [486, 42] width 29 height 13
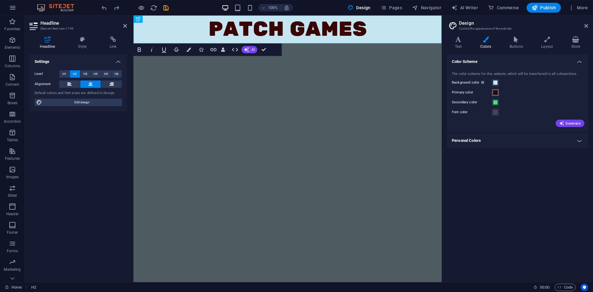
click at [495, 91] on span at bounding box center [495, 92] width 5 height 5
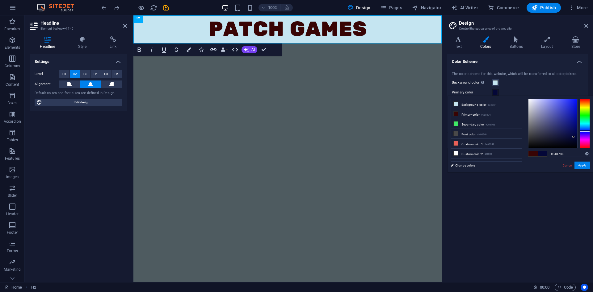
click at [585, 131] on div at bounding box center [585, 123] width 10 height 49
type input "#161eae"
drag, startPoint x: 572, startPoint y: 124, endPoint x: 571, endPoint y: 115, distance: 9.3
click at [571, 115] on div at bounding box center [552, 123] width 49 height 49
click at [582, 168] on button "Apply" at bounding box center [581, 165] width 15 height 7
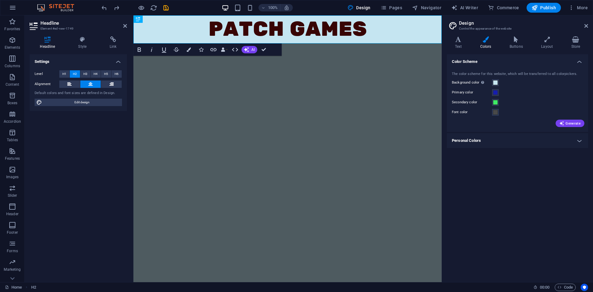
click at [554, 201] on div "Color Scheme The color scheme for this website, which will be transferred to al…" at bounding box center [517, 165] width 141 height 223
click at [531, 205] on div "Color Scheme The color scheme for this website, which will be transferred to al…" at bounding box center [517, 165] width 141 height 223
click at [329, 36] on h2 "PATCH GAMES" at bounding box center [287, 29] width 308 height 28
click at [526, 110] on div "Font color" at bounding box center [517, 112] width 131 height 7
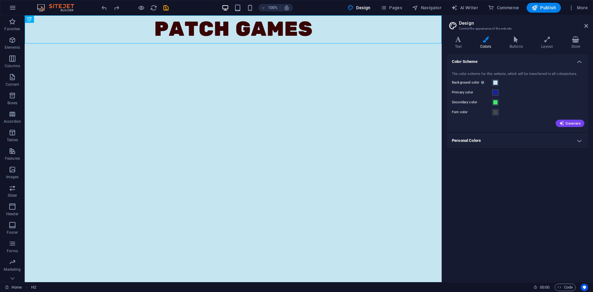
click at [344, 44] on html "Skip to main content PATCH GAMES" at bounding box center [233, 29] width 417 height 28
click at [585, 26] on icon at bounding box center [586, 25] width 4 height 5
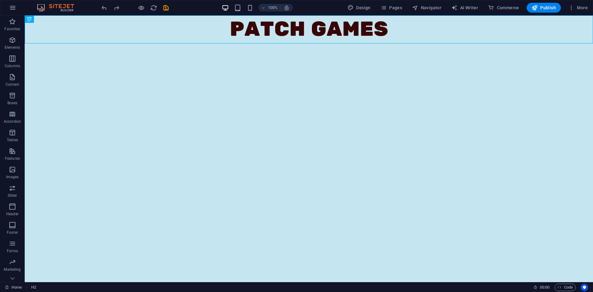
click at [317, 44] on html "Skip to main content PATCH GAMES" at bounding box center [309, 29] width 568 height 28
click at [11, 157] on p "Features" at bounding box center [12, 158] width 15 height 5
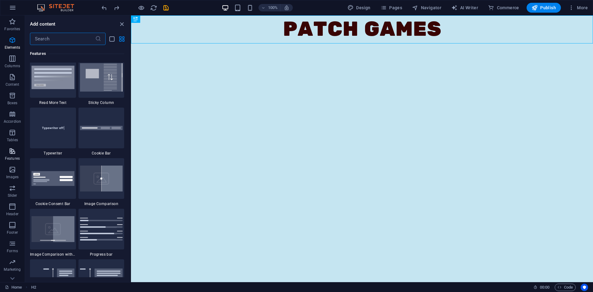
scroll to position [2424, 0]
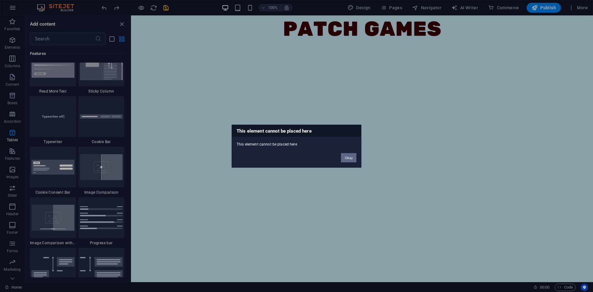
click at [353, 161] on button "Okay" at bounding box center [348, 157] width 15 height 9
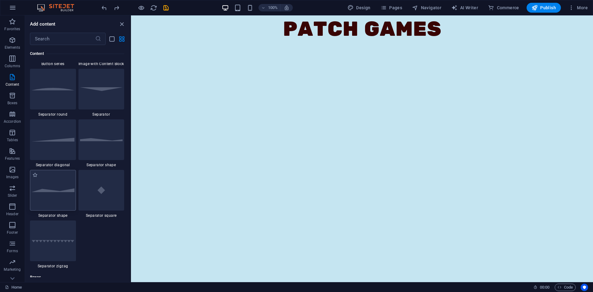
scroll to position [1479, 0]
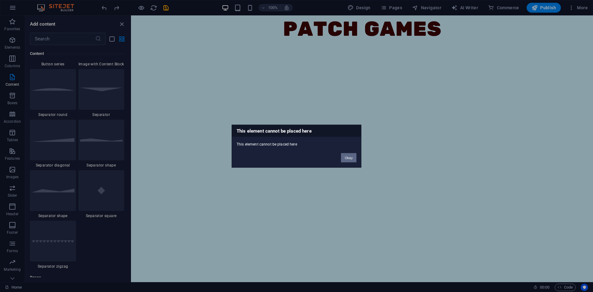
click at [352, 159] on button "Okay" at bounding box center [348, 157] width 15 height 9
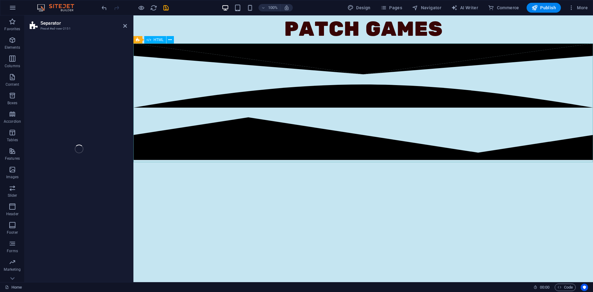
select select "polygon2"
select select "rem"
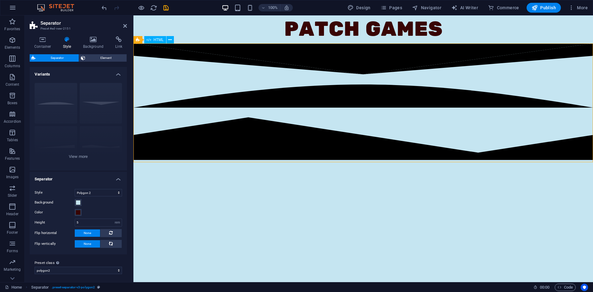
click at [295, 103] on div at bounding box center [362, 103] width 459 height 119
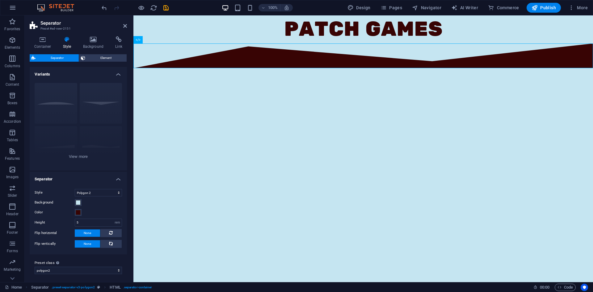
click at [340, 68] on html "Skip to main content PATCH GAMES" at bounding box center [362, 41] width 459 height 53
click at [221, 68] on html "Skip to main content PATCH GAMES" at bounding box center [362, 41] width 459 height 53
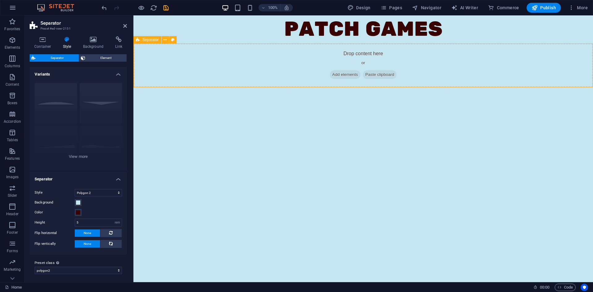
click at [338, 73] on span "Add elements" at bounding box center [345, 74] width 31 height 9
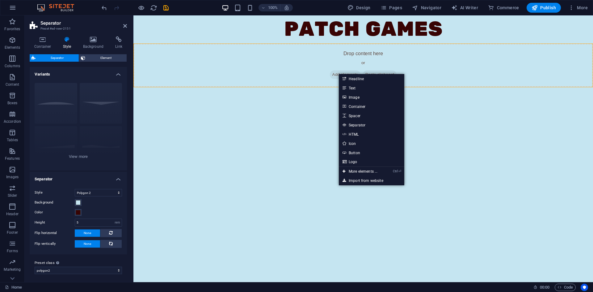
click at [308, 87] on html "Skip to main content PATCH GAMES Drop content here or Add elements Paste clipbo…" at bounding box center [362, 51] width 459 height 72
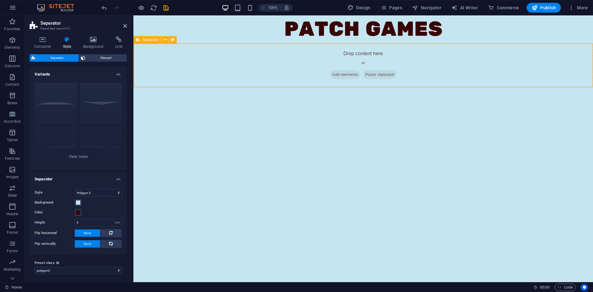
click at [305, 71] on div "Drop content here or Add elements Paste clipboard" at bounding box center [362, 66] width 459 height 44
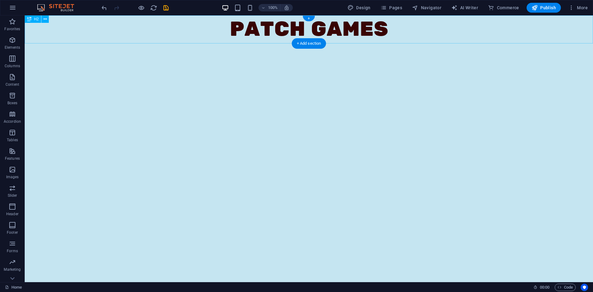
click at [329, 30] on div "PATCH GAMES" at bounding box center [309, 29] width 568 height 28
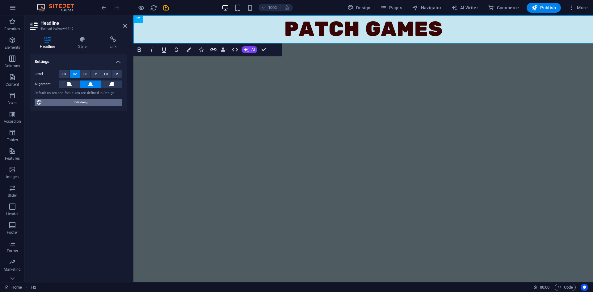
click at [66, 103] on span "Edit design" at bounding box center [82, 102] width 76 height 7
select select "px"
select select "400"
select select "px"
select select "rem"
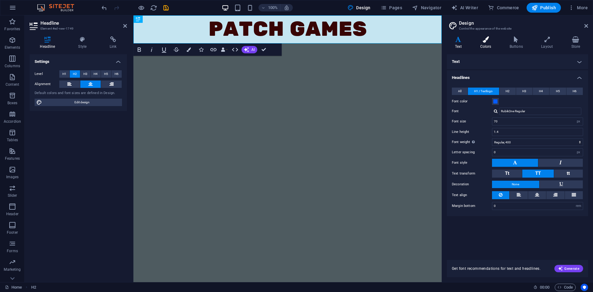
click at [490, 44] on h4 "Colors" at bounding box center [486, 42] width 29 height 13
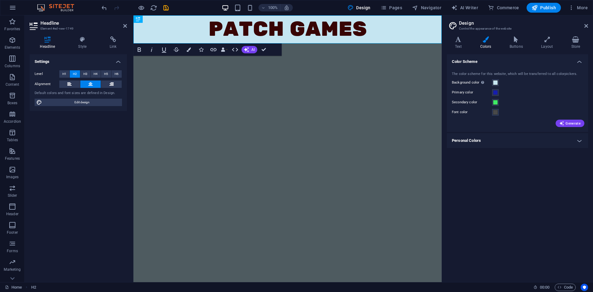
click at [565, 209] on div "Color Scheme The color scheme for this website, which will be transferred to al…" at bounding box center [517, 165] width 141 height 223
click at [564, 289] on span "Code" at bounding box center [564, 287] width 15 height 7
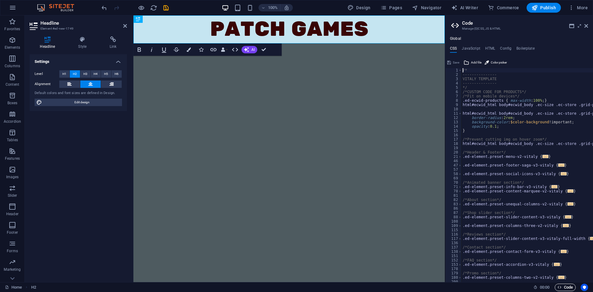
click at [564, 289] on span "Code" at bounding box center [564, 287] width 15 height 7
click at [584, 24] on h2 "Code" at bounding box center [525, 23] width 126 height 6
click at [586, 25] on icon at bounding box center [586, 25] width 4 height 5
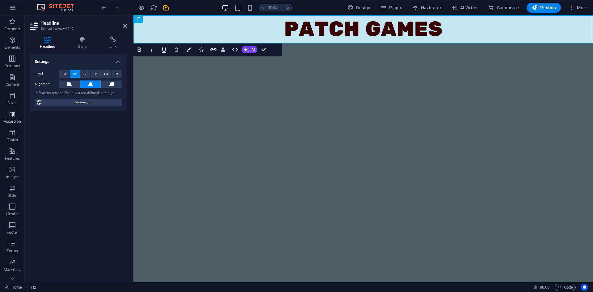
click at [14, 118] on span "Accordion" at bounding box center [12, 118] width 25 height 15
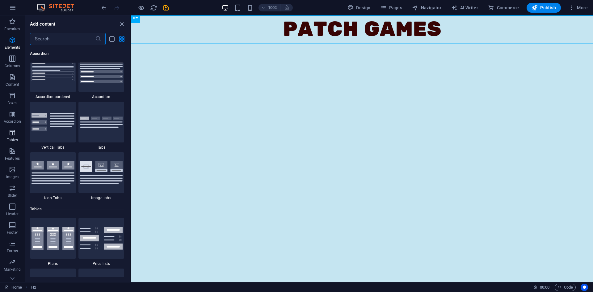
scroll to position [1983, 0]
click at [13, 86] on p "Content" at bounding box center [13, 84] width 14 height 5
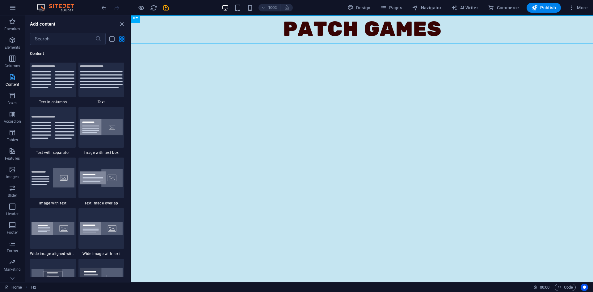
scroll to position [1086, 0]
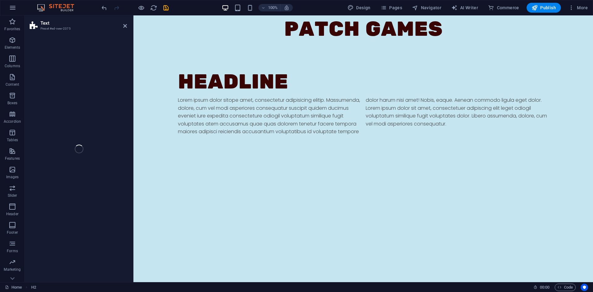
select select "rem"
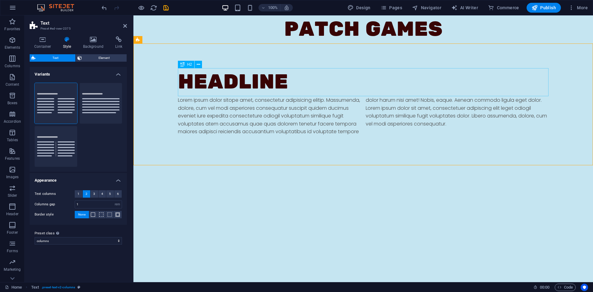
drag, startPoint x: 242, startPoint y: 86, endPoint x: 352, endPoint y: 86, distance: 110.2
click at [352, 86] on div "Headline" at bounding box center [363, 82] width 371 height 28
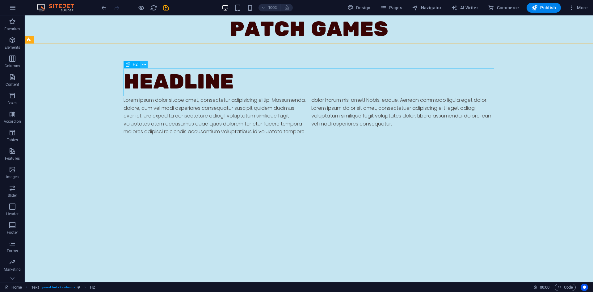
click at [144, 64] on icon at bounding box center [143, 64] width 3 height 6
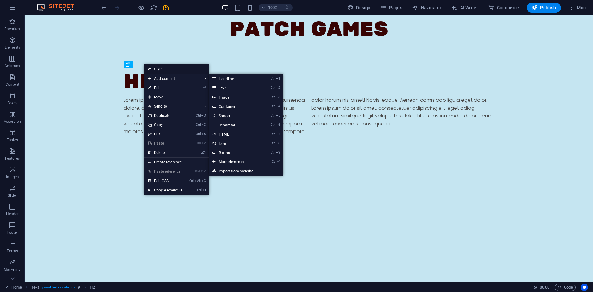
click at [162, 68] on link "Style" at bounding box center [176, 69] width 65 height 9
select select "rem"
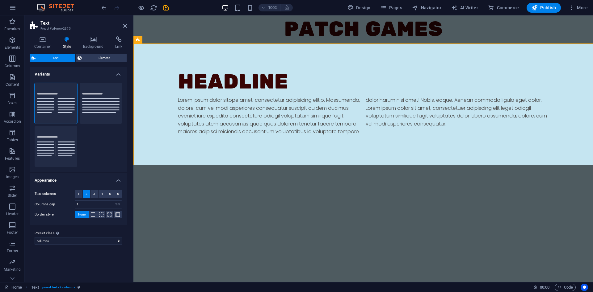
click at [63, 56] on span "Text" at bounding box center [55, 57] width 36 height 7
click at [45, 46] on h4 "Container" at bounding box center [44, 42] width 29 height 13
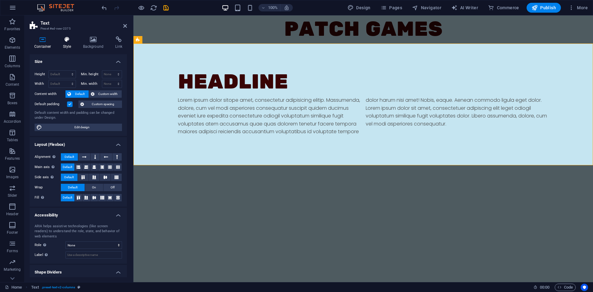
click at [59, 47] on h4 "Style" at bounding box center [68, 42] width 20 height 13
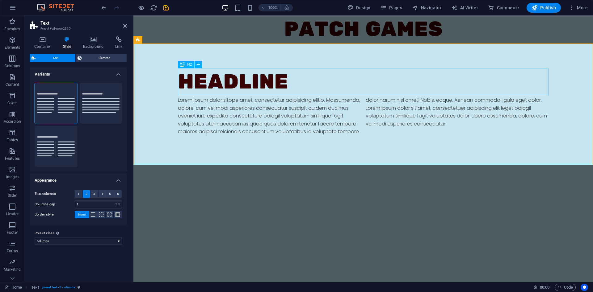
click at [250, 81] on div "Headline" at bounding box center [363, 82] width 371 height 28
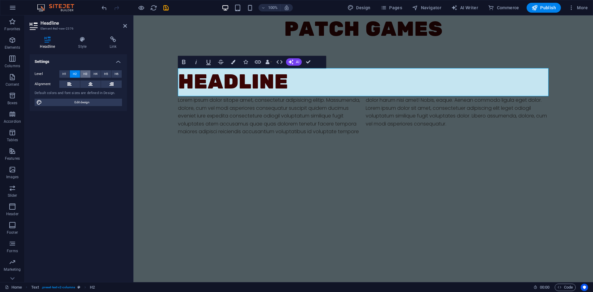
click at [82, 73] on button "H3" at bounding box center [85, 73] width 10 height 7
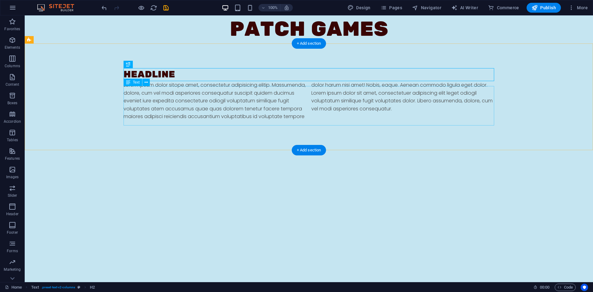
click at [204, 102] on div "Lorem ipsum dolor sitope amet, consectetur adipisicing elitip. Massumenda, dolo…" at bounding box center [309, 101] width 371 height 40
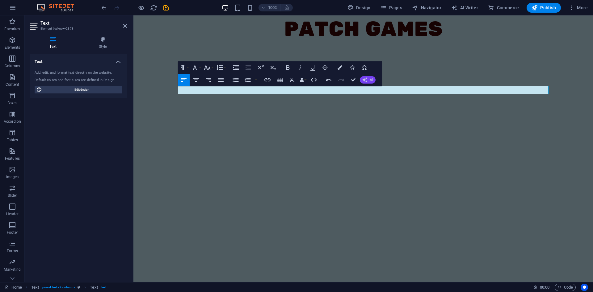
click at [367, 82] on icon "button" at bounding box center [364, 80] width 5 height 5
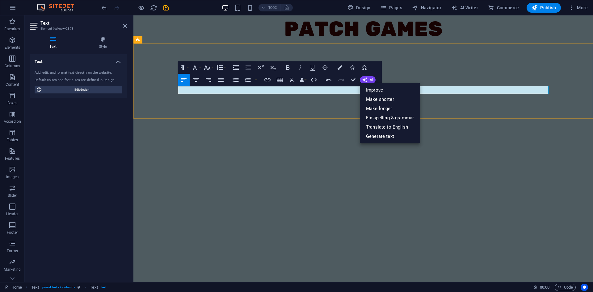
click at [328, 89] on p "​" at bounding box center [269, 85] width 183 height 8
click at [326, 89] on p "​" at bounding box center [269, 85] width 183 height 8
click at [382, 107] on link "Make longer" at bounding box center [390, 108] width 60 height 9
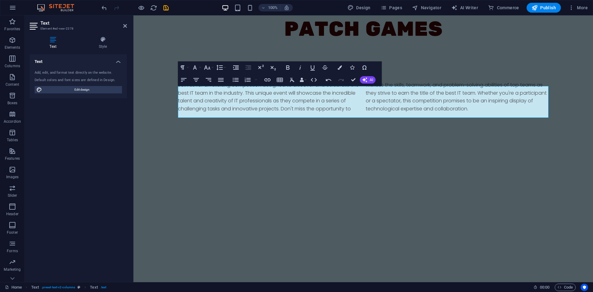
click at [389, 137] on html "Skip to main content PATCH GAMES Headline Join us for an exciting competition d…" at bounding box center [362, 76] width 459 height 122
click at [345, 137] on html "Skip to main content PATCH GAMES Headline Join us for an exciting competition d…" at bounding box center [362, 76] width 459 height 122
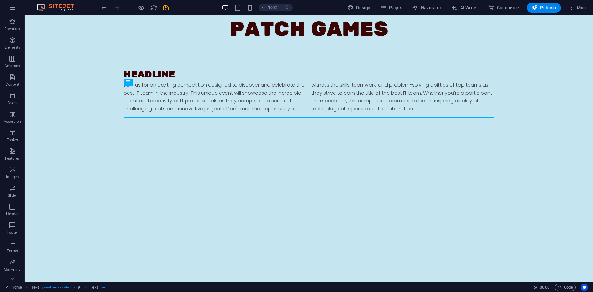
click at [346, 137] on html "Skip to main content PATCH GAMES Headline Join us for an exciting competition d…" at bounding box center [309, 76] width 568 height 122
click at [280, 137] on html "Skip to main content PATCH GAMES Headline Join us for an exciting competition d…" at bounding box center [309, 76] width 568 height 122
click at [319, 137] on html "Skip to main content PATCH GAMES Headline Join us for an exciting competition d…" at bounding box center [309, 76] width 568 height 122
click at [364, 5] on span "Design" at bounding box center [358, 8] width 23 height 6
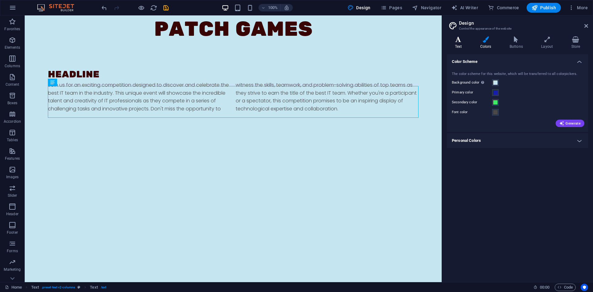
click at [457, 40] on icon at bounding box center [458, 39] width 23 height 6
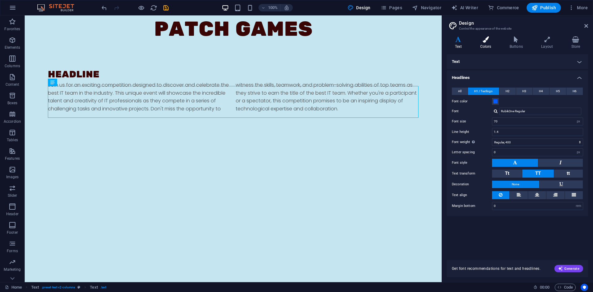
click at [484, 42] on icon at bounding box center [485, 39] width 27 height 6
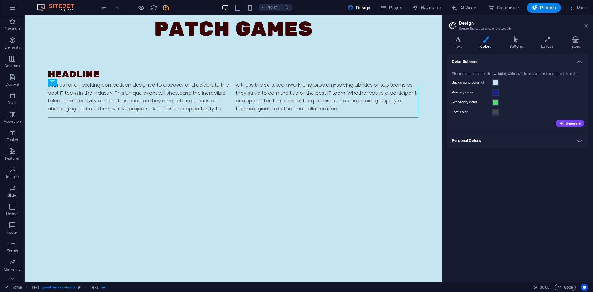
click at [585, 26] on icon at bounding box center [586, 25] width 4 height 5
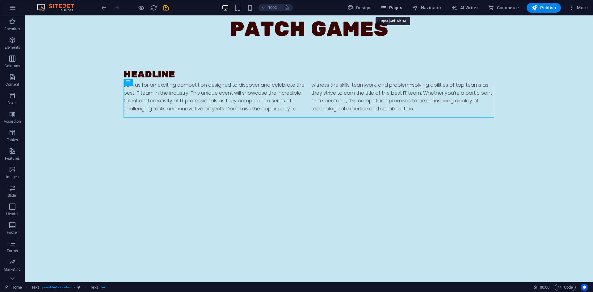
click at [391, 8] on span "Pages" at bounding box center [391, 8] width 22 height 6
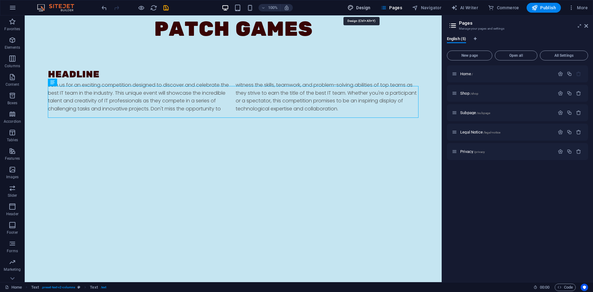
click at [369, 8] on span "Design" at bounding box center [358, 8] width 23 height 6
select select "rem"
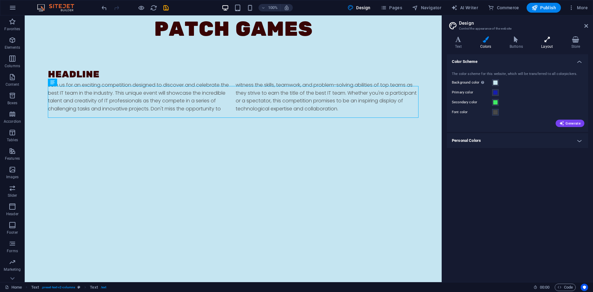
click at [542, 42] on icon at bounding box center [546, 39] width 27 height 6
click at [471, 117] on h4 "Features" at bounding box center [517, 115] width 141 height 15
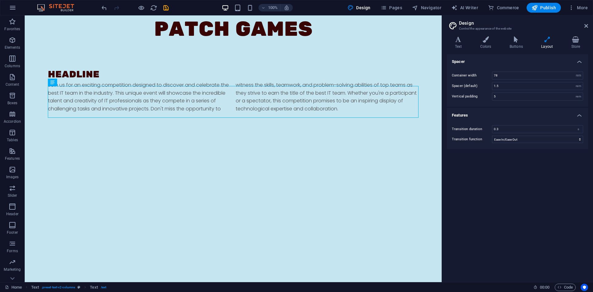
click at [471, 117] on h4 "Features" at bounding box center [517, 113] width 141 height 11
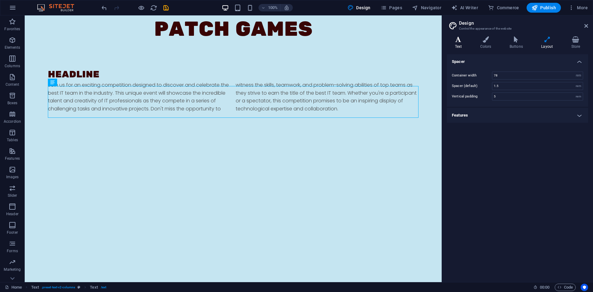
click at [458, 44] on h4 "Text" at bounding box center [459, 42] width 25 height 13
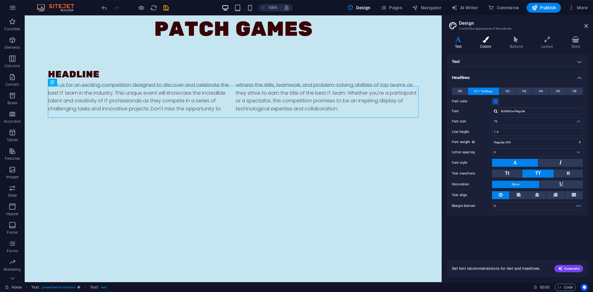
click at [482, 41] on icon at bounding box center [485, 39] width 27 height 6
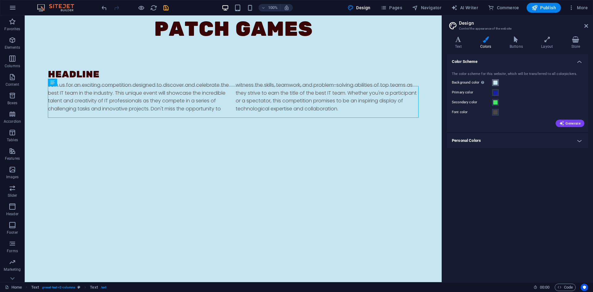
click at [496, 82] on span at bounding box center [495, 82] width 5 height 5
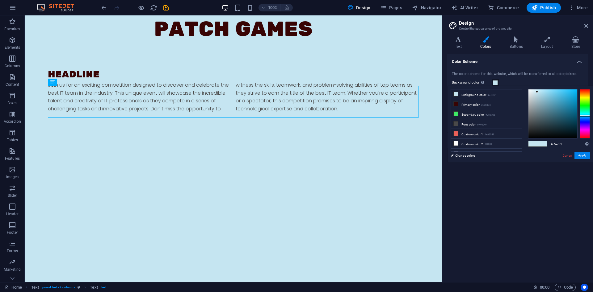
type input "#1c1e1f"
click at [533, 132] on div at bounding box center [552, 114] width 49 height 49
click at [582, 157] on button "Apply" at bounding box center [581, 155] width 15 height 7
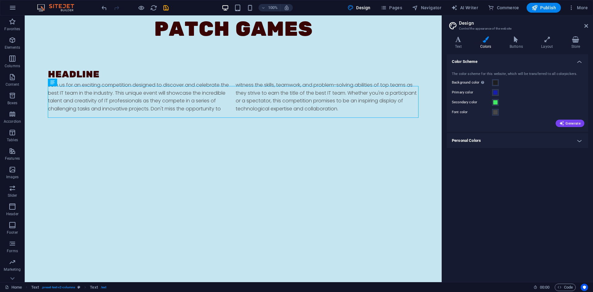
click at [492, 185] on div "Color Scheme The color scheme for this website, which will be transferred to al…" at bounding box center [517, 165] width 141 height 223
click at [342, 137] on html "Skip to main content PATCH GAMES Headline Join us for an exciting competition d…" at bounding box center [233, 76] width 417 height 122
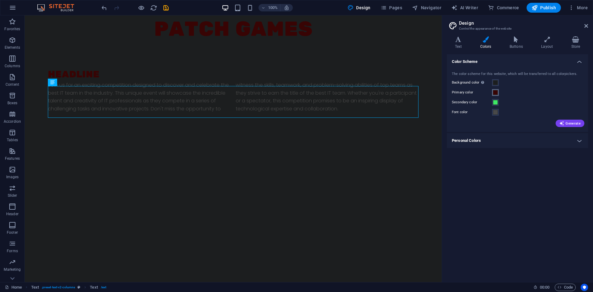
click at [495, 93] on span at bounding box center [495, 92] width 5 height 5
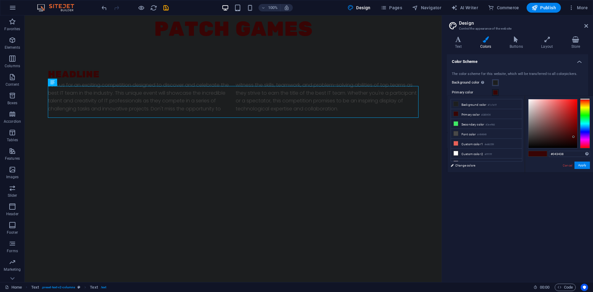
click at [581, 124] on div at bounding box center [585, 123] width 10 height 49
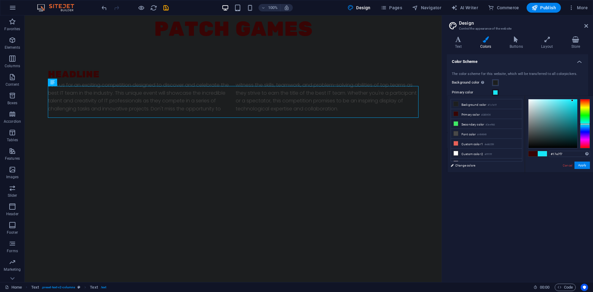
type input "#19e7f7"
click at [572, 101] on div at bounding box center [552, 123] width 49 height 49
click at [583, 165] on button "Apply" at bounding box center [581, 165] width 15 height 7
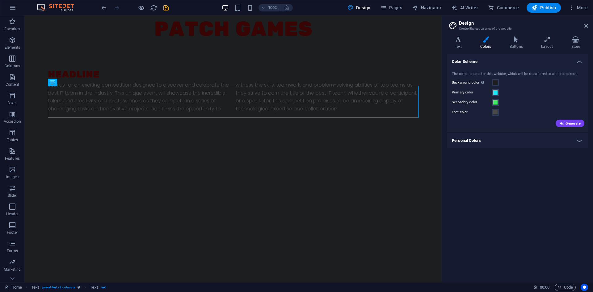
click at [510, 161] on div "Color Scheme The color scheme for this website, which will be transferred to al…" at bounding box center [517, 165] width 141 height 223
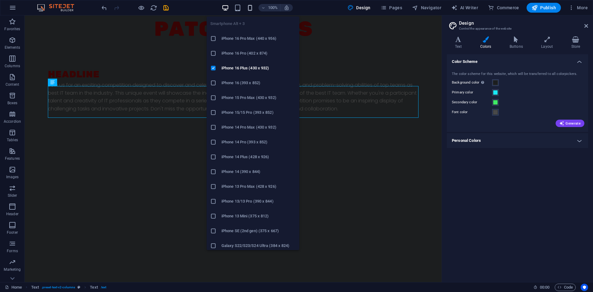
click at [249, 8] on icon "button" at bounding box center [249, 7] width 7 height 7
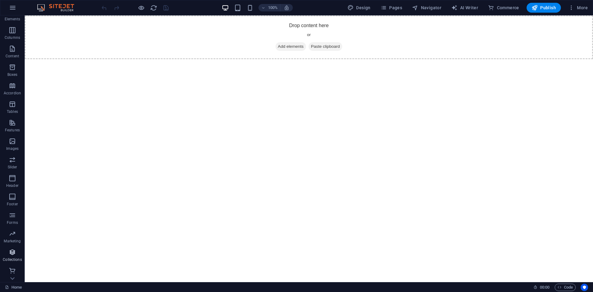
scroll to position [29, 0]
click at [568, 6] on button "More" at bounding box center [578, 8] width 24 height 10
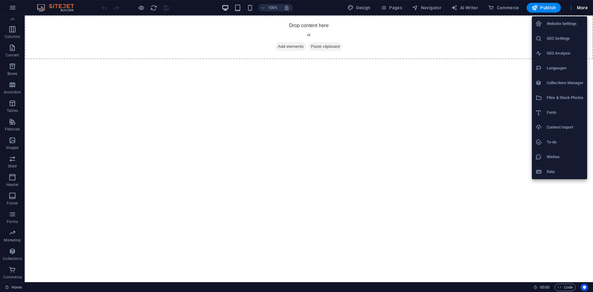
click at [569, 27] on h6 "Website Settings" at bounding box center [565, 23] width 37 height 7
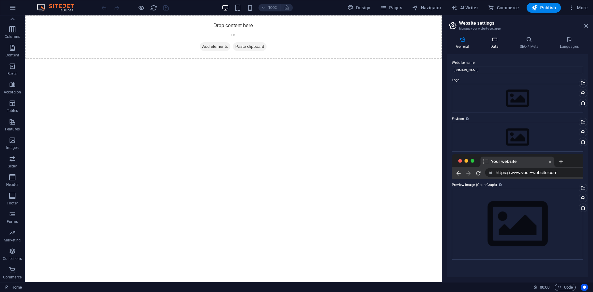
click at [493, 47] on h4 "Data" at bounding box center [495, 42] width 29 height 13
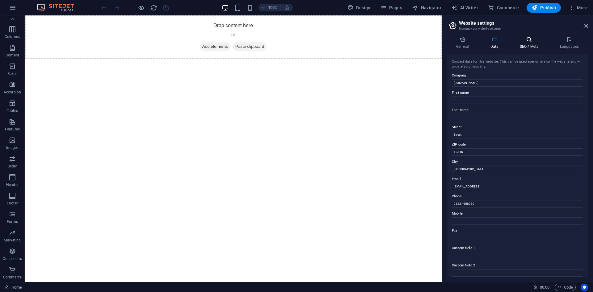
click at [513, 41] on icon at bounding box center [529, 39] width 38 height 6
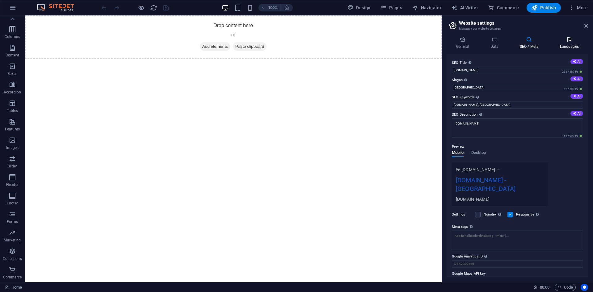
click at [568, 39] on icon at bounding box center [569, 39] width 38 height 6
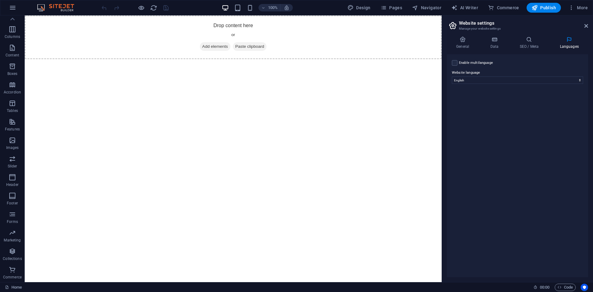
click at [584, 25] on h2 "Website settings" at bounding box center [523, 23] width 129 height 6
click at [16, 10] on icon "button" at bounding box center [12, 7] width 7 height 7
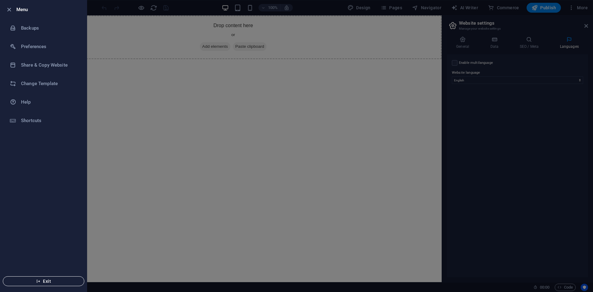
click at [35, 283] on span "Exit" at bounding box center [43, 281] width 71 height 5
